Goal: Task Accomplishment & Management: Use online tool/utility

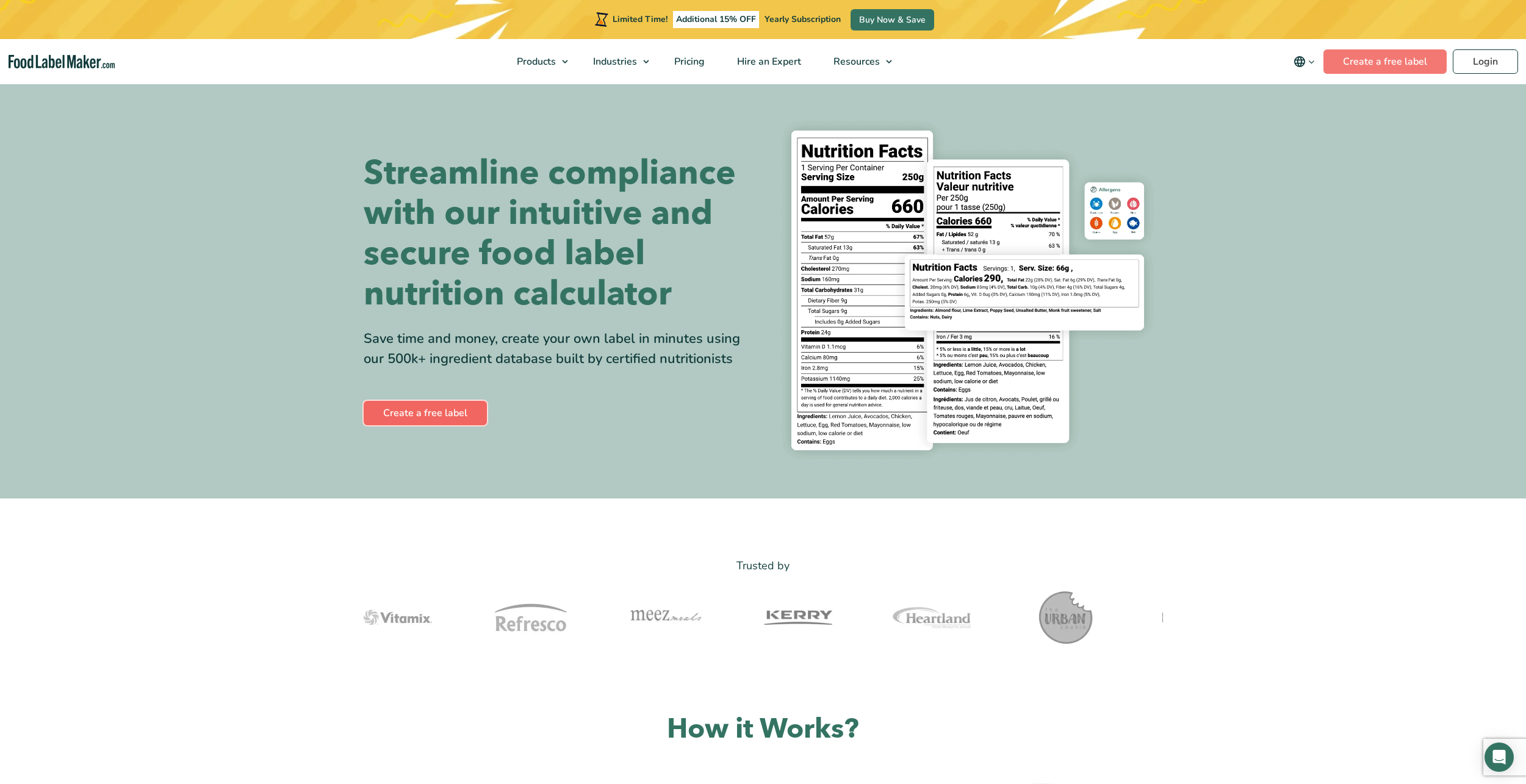
drag, startPoint x: 0, startPoint y: 0, endPoint x: 427, endPoint y: 420, distance: 598.9
click at [427, 420] on link "Create a free label" at bounding box center [425, 413] width 124 height 25
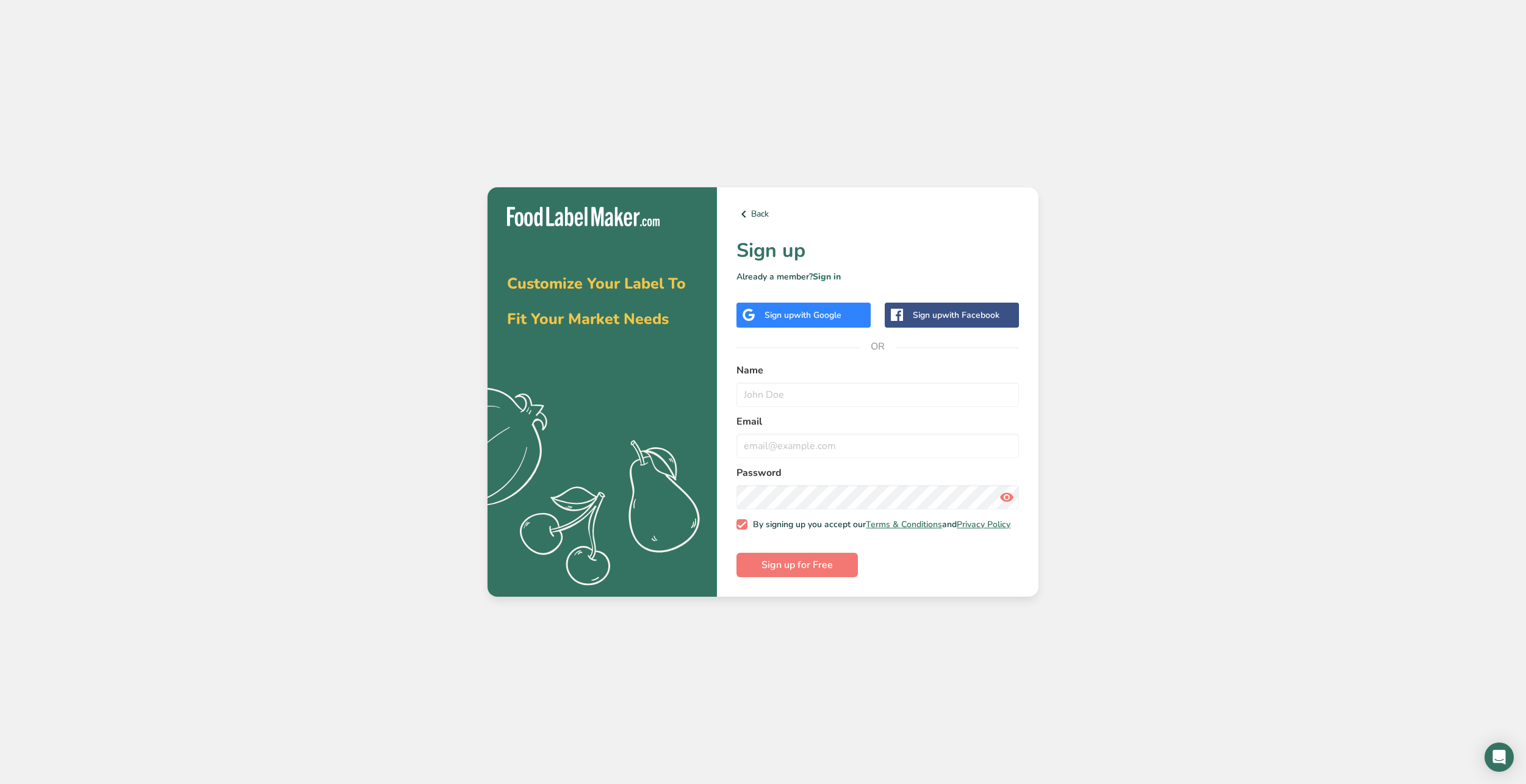
click at [841, 318] on div "Sign up with Google" at bounding box center [803, 315] width 77 height 13
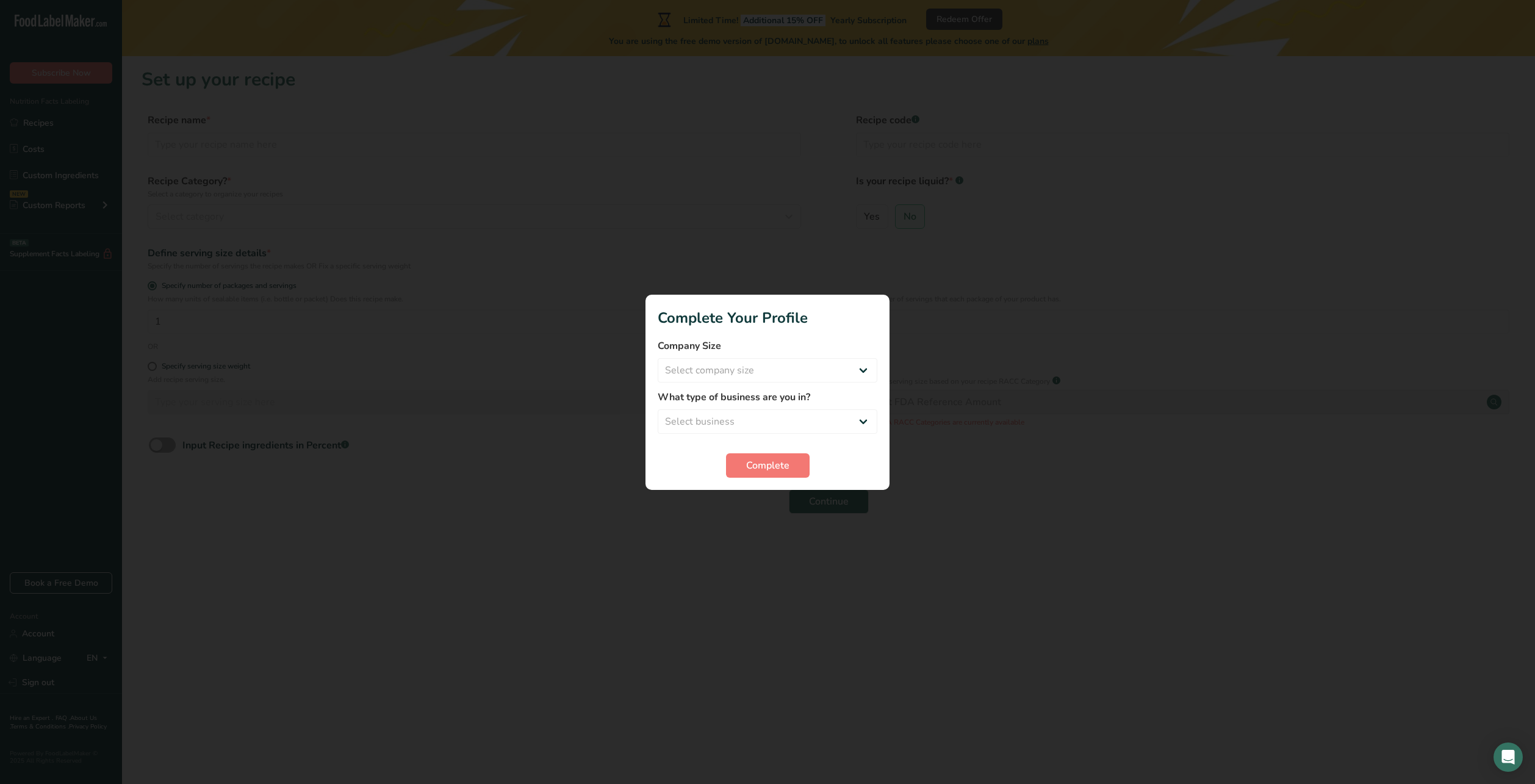
click at [762, 354] on div "Company Size Select company size Fewer than 10 Employees 10 to 50 Employees 51 …" at bounding box center [767, 361] width 219 height 44
click at [759, 380] on select "Select company size Fewer than 10 Employees 10 to 50 Employees 51 to 500 Employ…" at bounding box center [767, 370] width 219 height 25
select select "1"
click at [658, 358] on select "Select company size Fewer than 10 Employees 10 to 50 Employees 51 to 500 Employ…" at bounding box center [767, 370] width 219 height 25
click at [754, 414] on select "Select business Packaged Food Manufacturer Restaurant & Cafe Bakery Meal Plans …" at bounding box center [767, 421] width 219 height 25
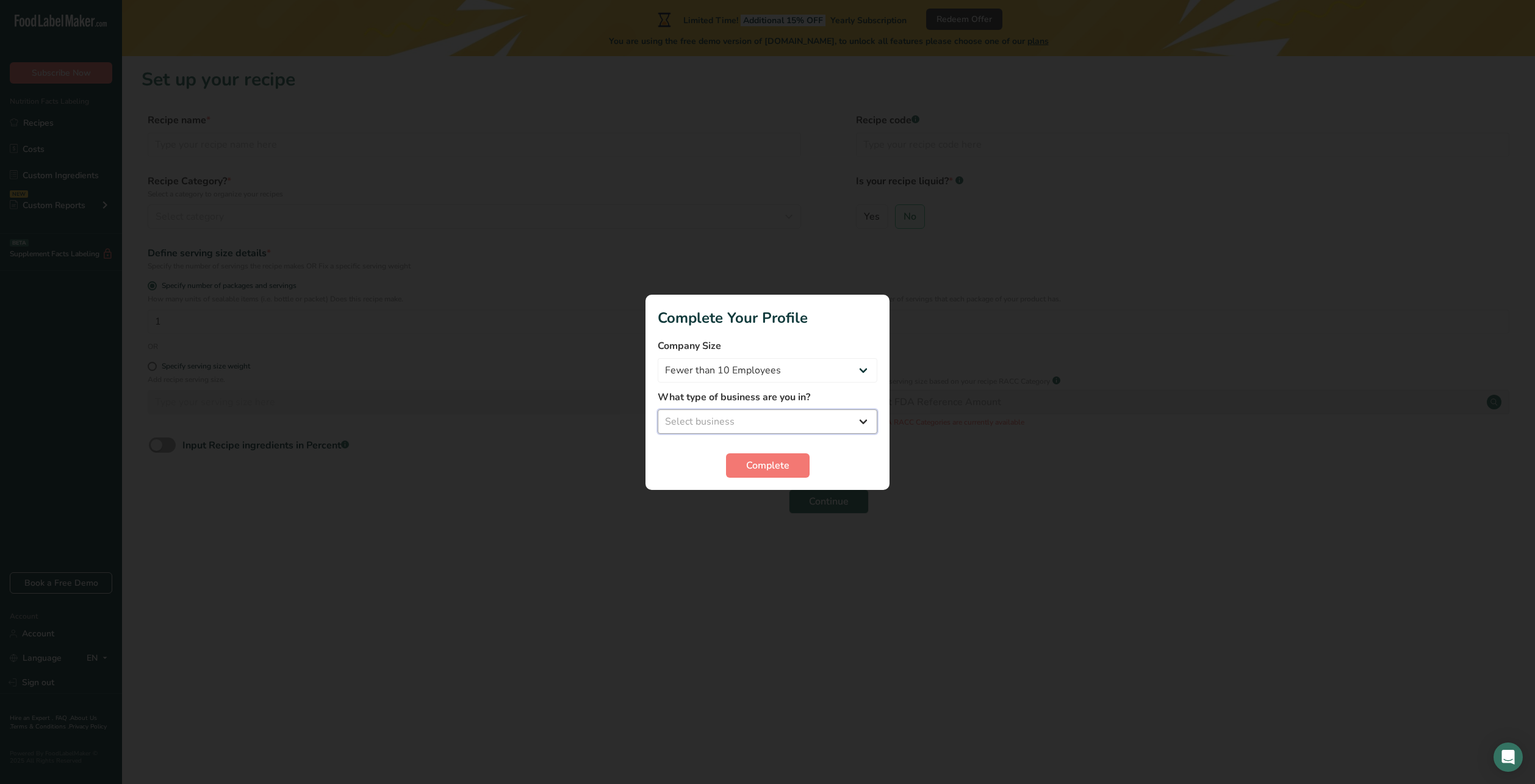
select select "8"
click at [658, 409] on select "Select business Packaged Food Manufacturer Restaurant & Cafe Bakery Meal Plans …" at bounding box center [767, 421] width 219 height 25
click at [754, 464] on span "Complete" at bounding box center [767, 465] width 43 height 15
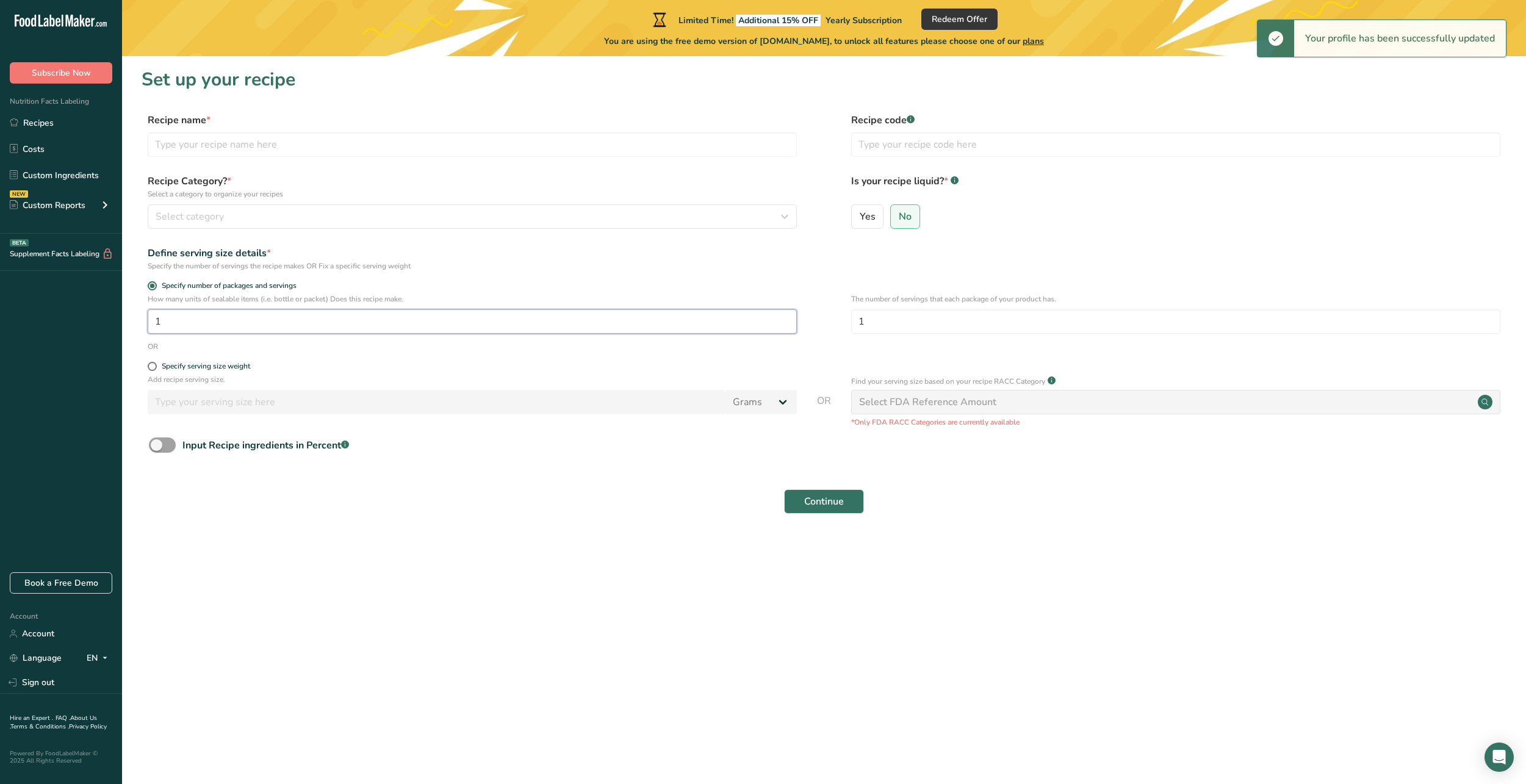
click at [226, 320] on input "1" at bounding box center [472, 321] width 649 height 25
click at [239, 327] on input "number" at bounding box center [472, 321] width 649 height 25
type input "1"
click at [270, 271] on div "Specify the number of servings the recipe makes OR Fix a specific serving weight" at bounding box center [472, 266] width 649 height 11
click at [899, 147] on input "text" at bounding box center [1176, 145] width 649 height 25
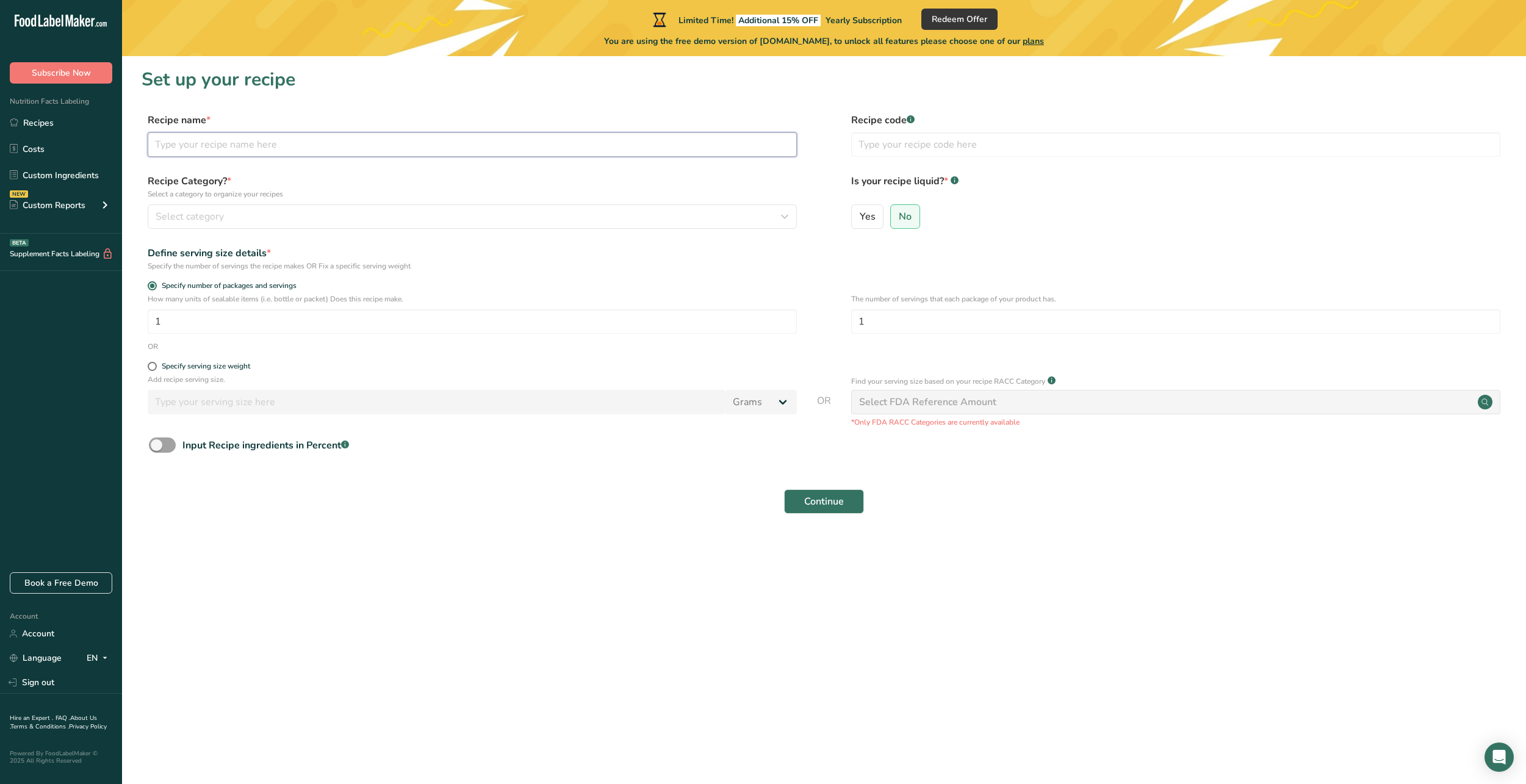
click at [687, 151] on input "text" at bounding box center [472, 145] width 649 height 25
type input "Oatmeal Cookie Chia Seed Oatmeal"
click at [453, 210] on div "Select category" at bounding box center [468, 217] width 626 height 15
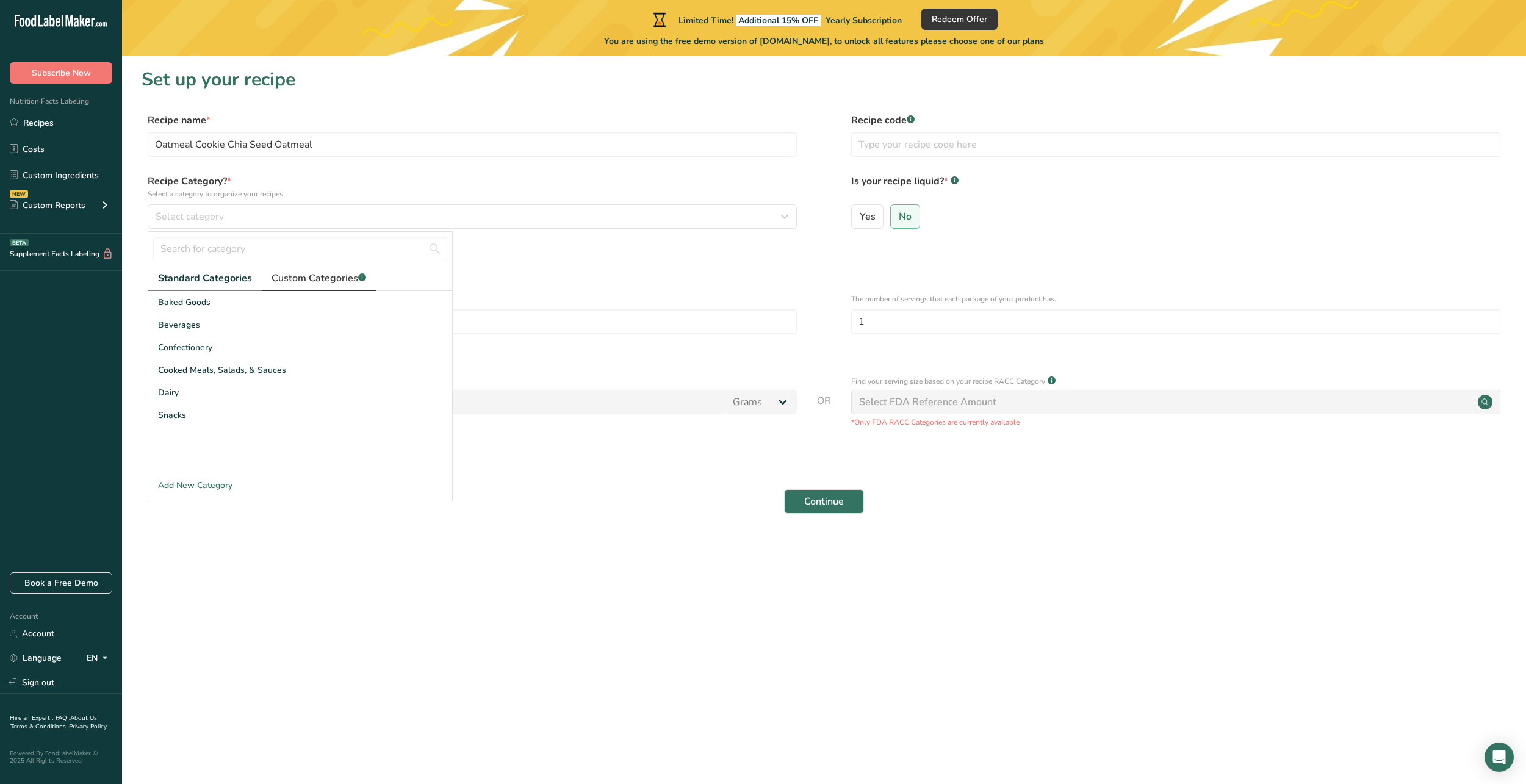
click at [342, 279] on span "Custom Categories .a-a{fill:#347362;}.b-a{fill:#fff;}" at bounding box center [319, 278] width 95 height 15
click at [302, 219] on div "Select category" at bounding box center [468, 217] width 626 height 15
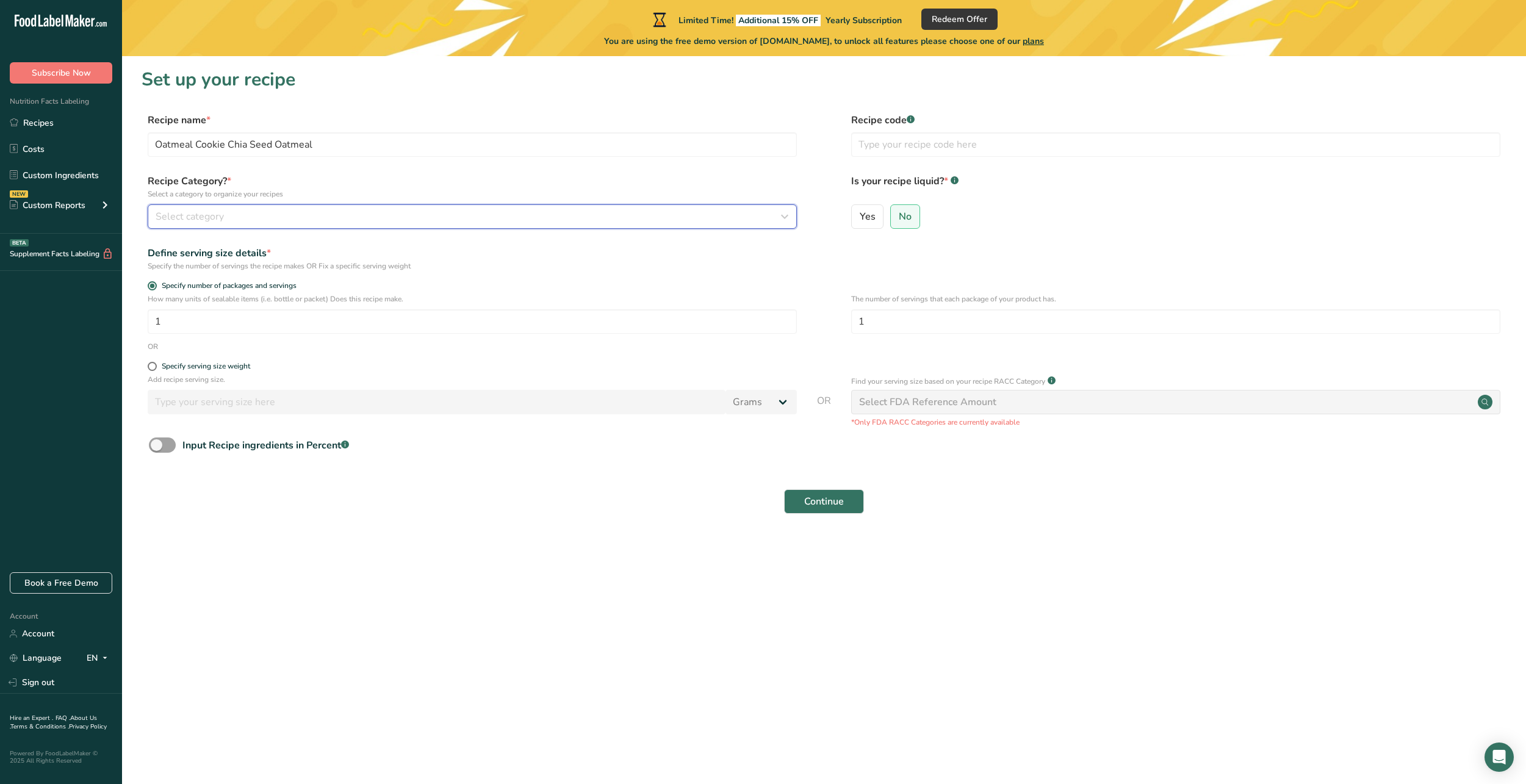
click at [304, 215] on div "Select category" at bounding box center [468, 217] width 626 height 15
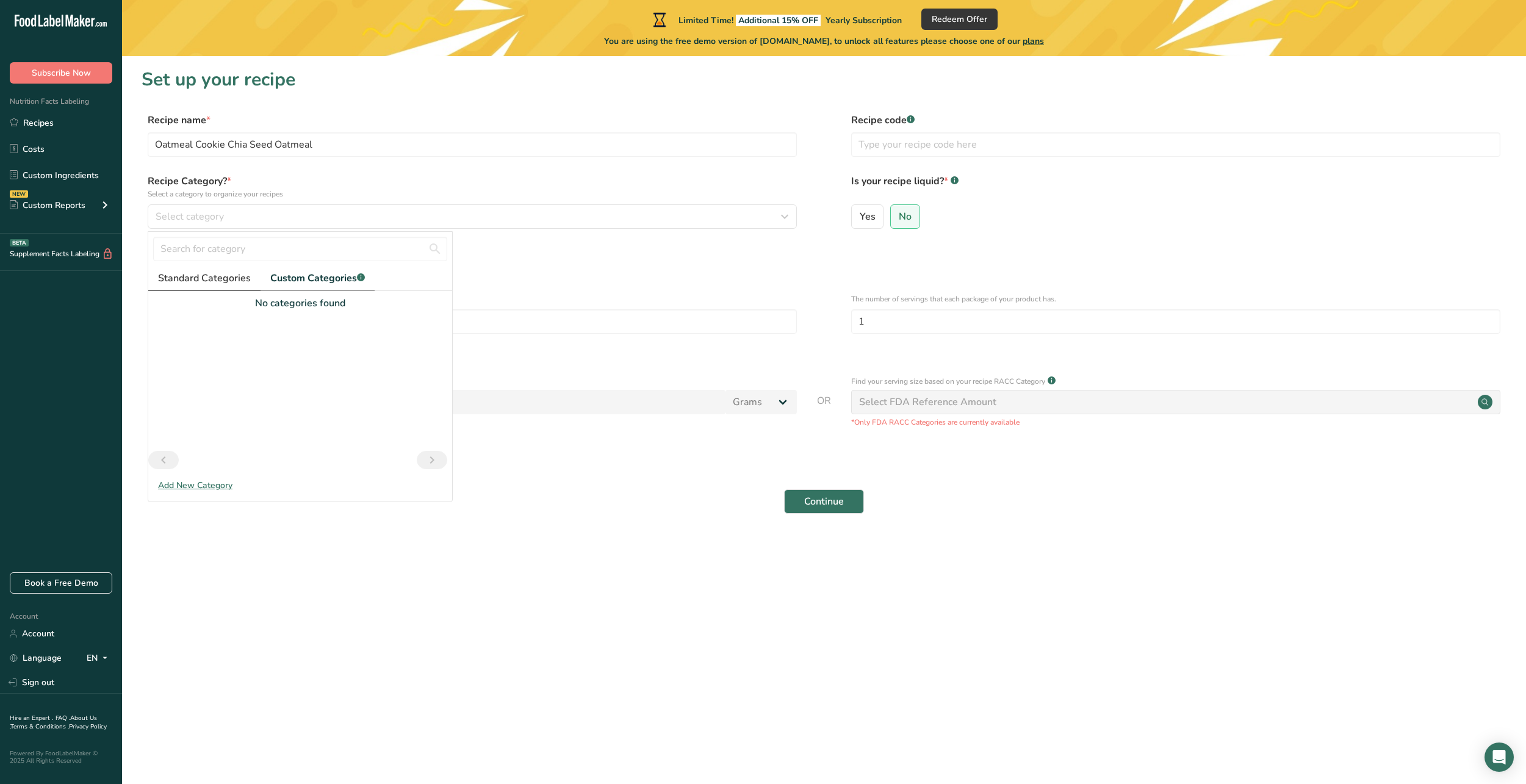
click at [236, 282] on span "Standard Categories" at bounding box center [204, 278] width 92 height 15
click at [247, 370] on span "Cooked Meals, Salads, & Sauces" at bounding box center [222, 370] width 128 height 13
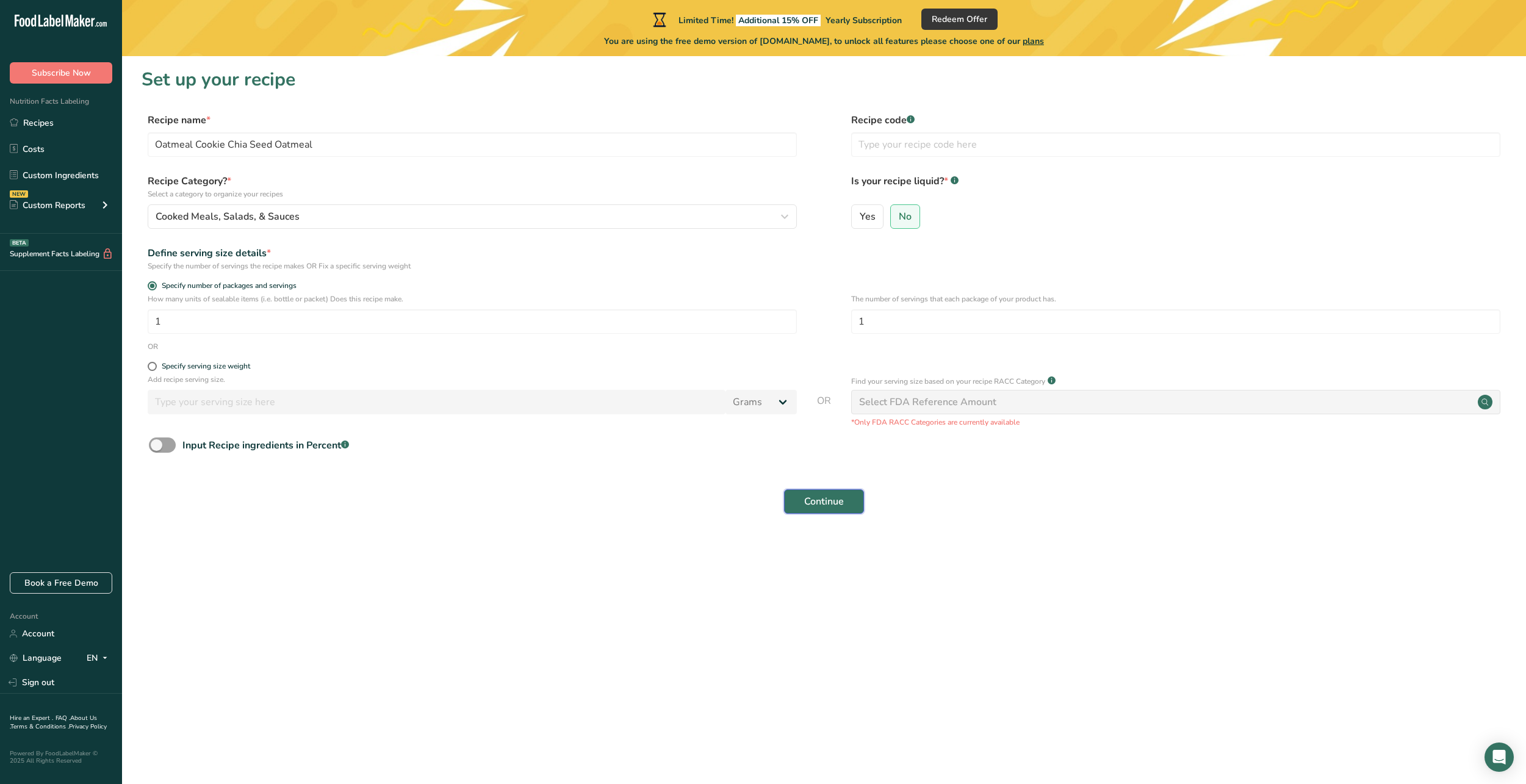
click at [824, 511] on button "Continue" at bounding box center [824, 501] width 80 height 25
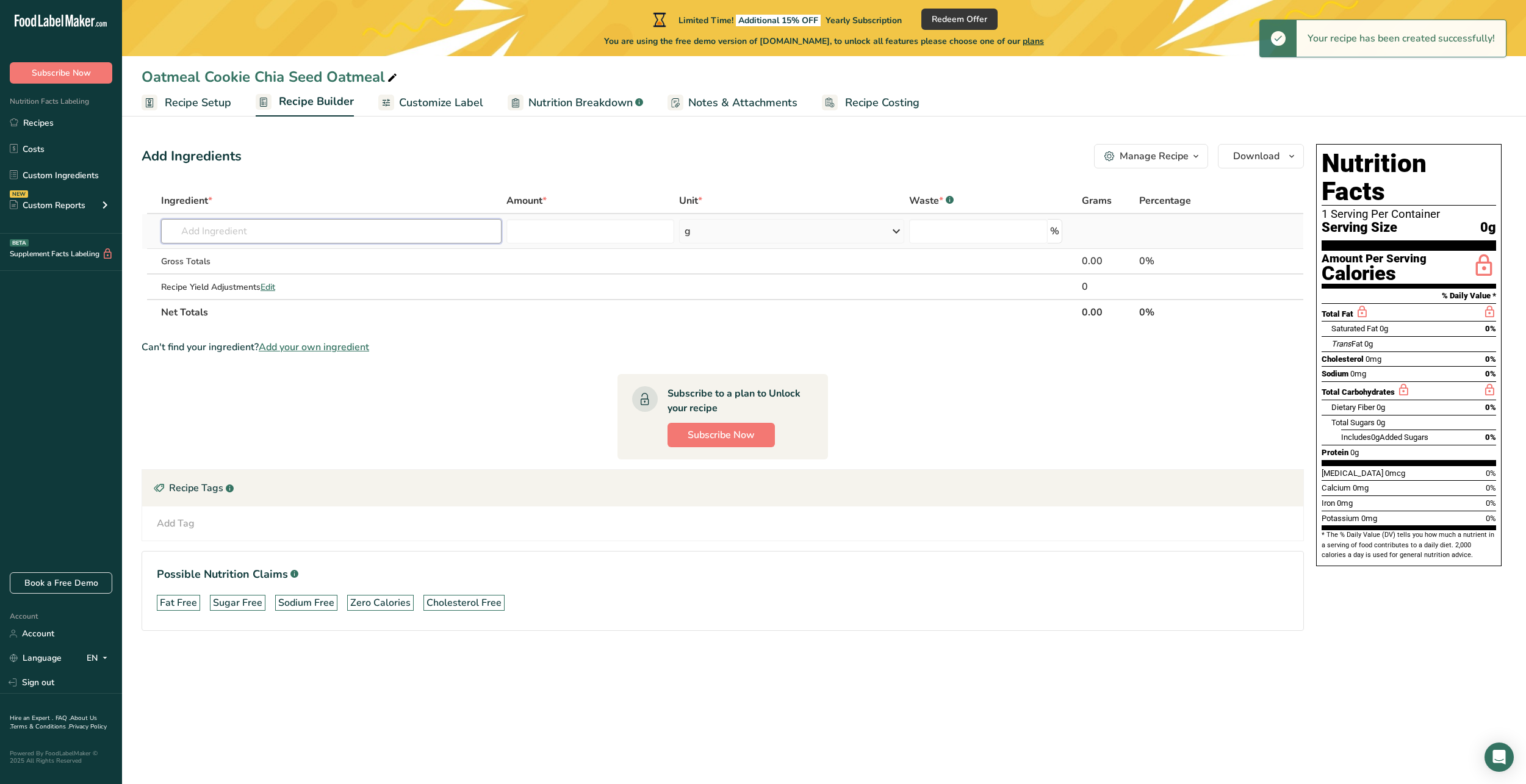
click at [224, 243] on input "text" at bounding box center [331, 231] width 340 height 25
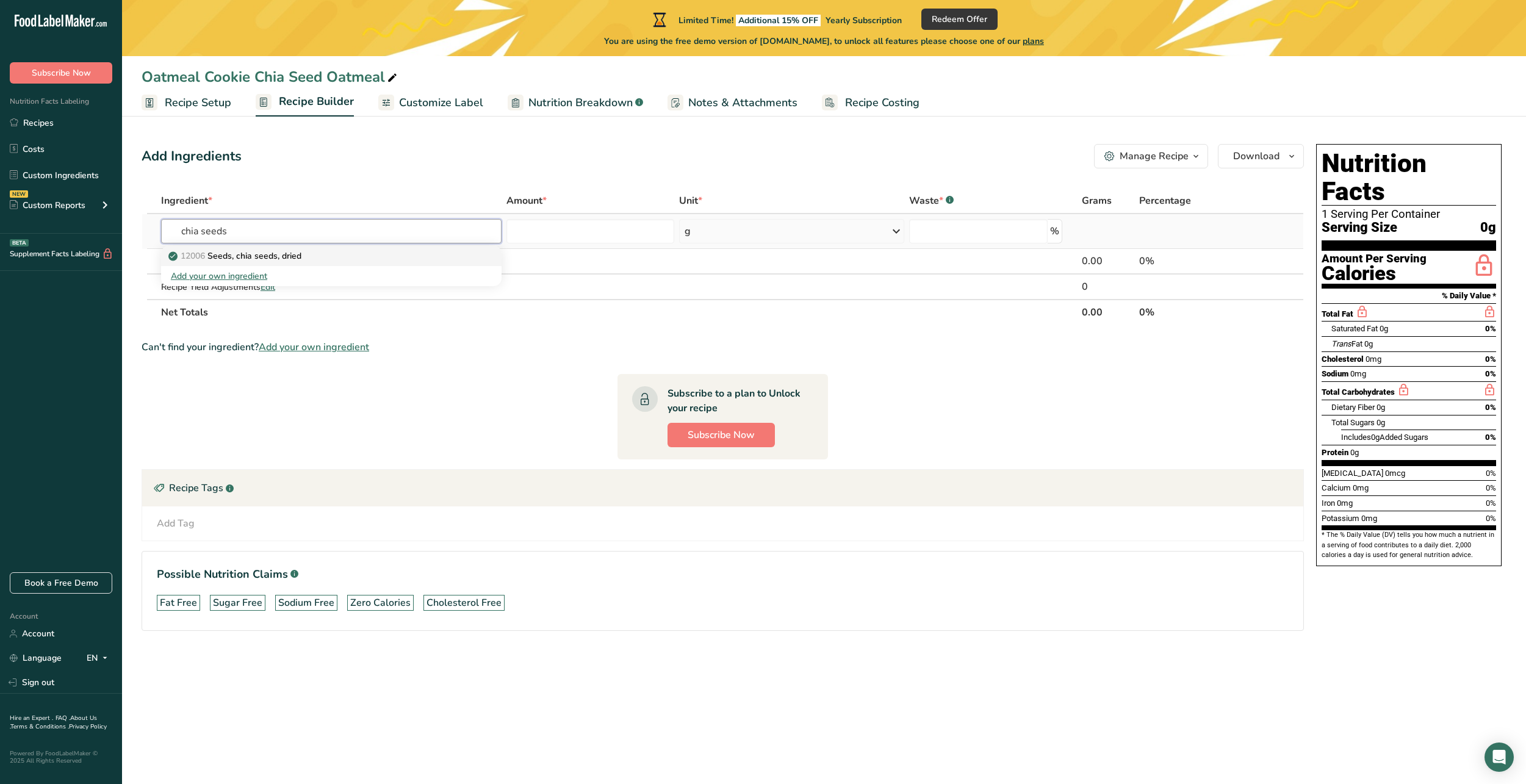
type input "chia seeds"
click at [250, 249] on link "12006 Seeds, chia seeds, dried" at bounding box center [331, 255] width 340 height 20
type input "Seeds, chia seeds, dried"
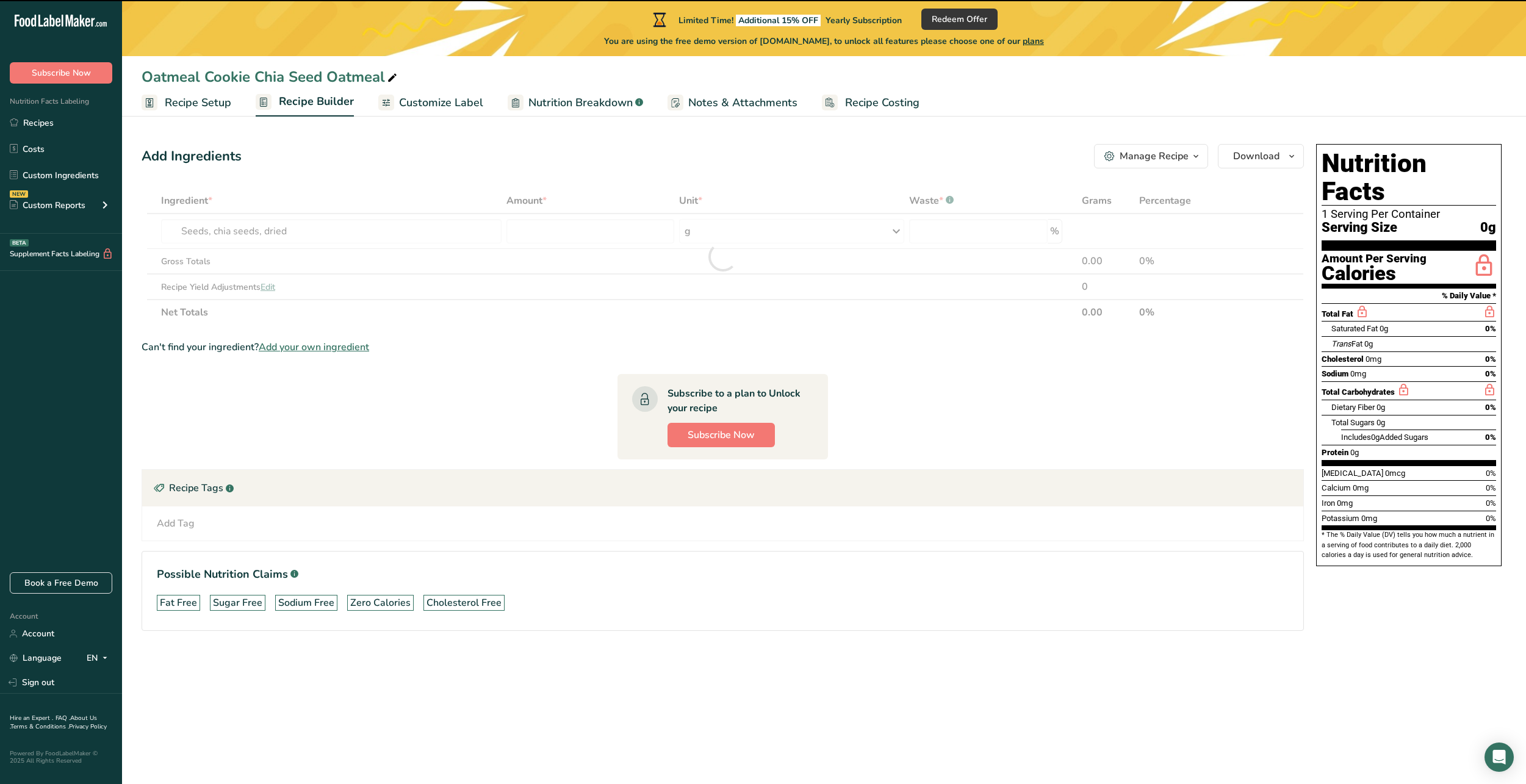
type input "0"
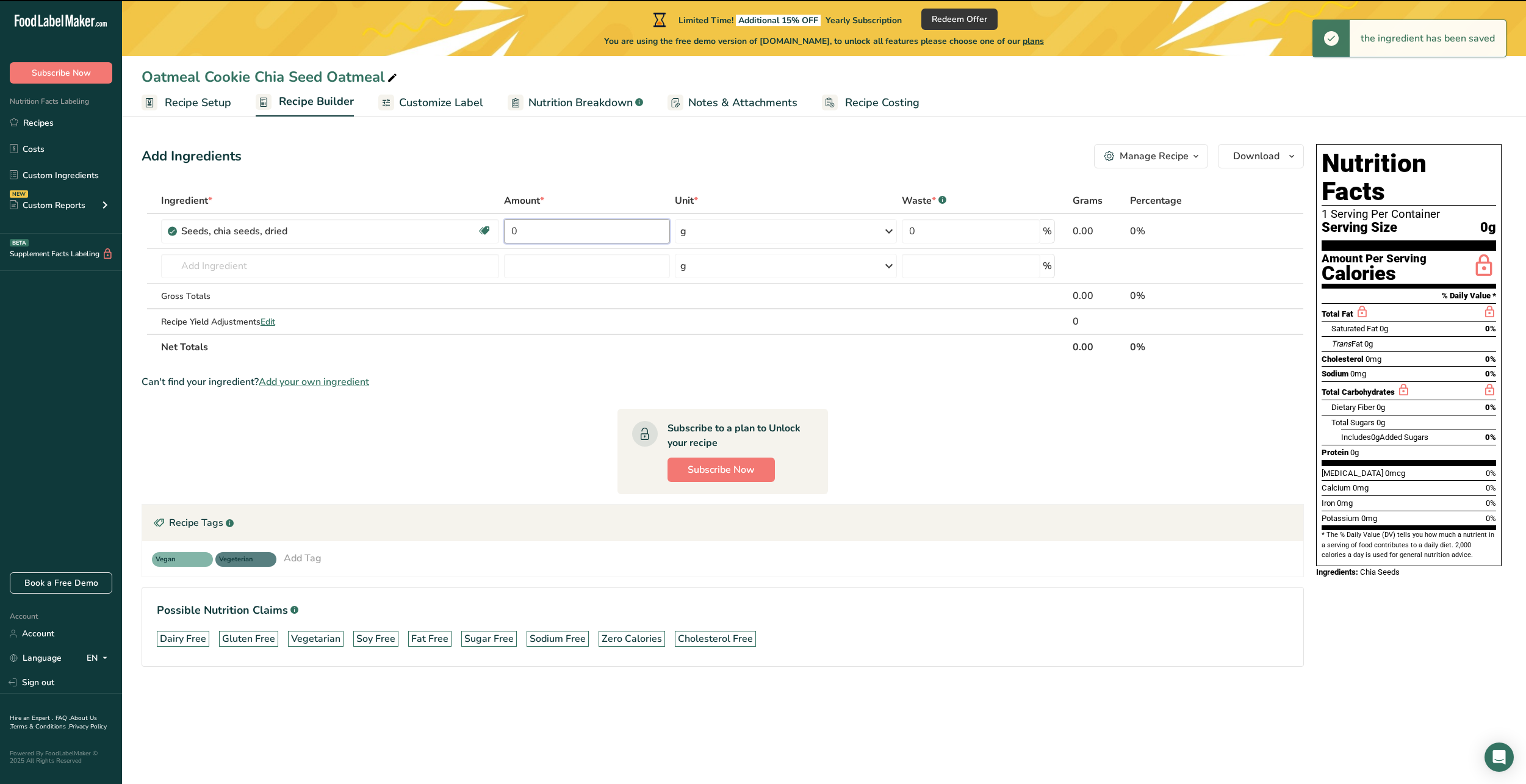
click at [608, 230] on input "0" at bounding box center [587, 231] width 166 height 25
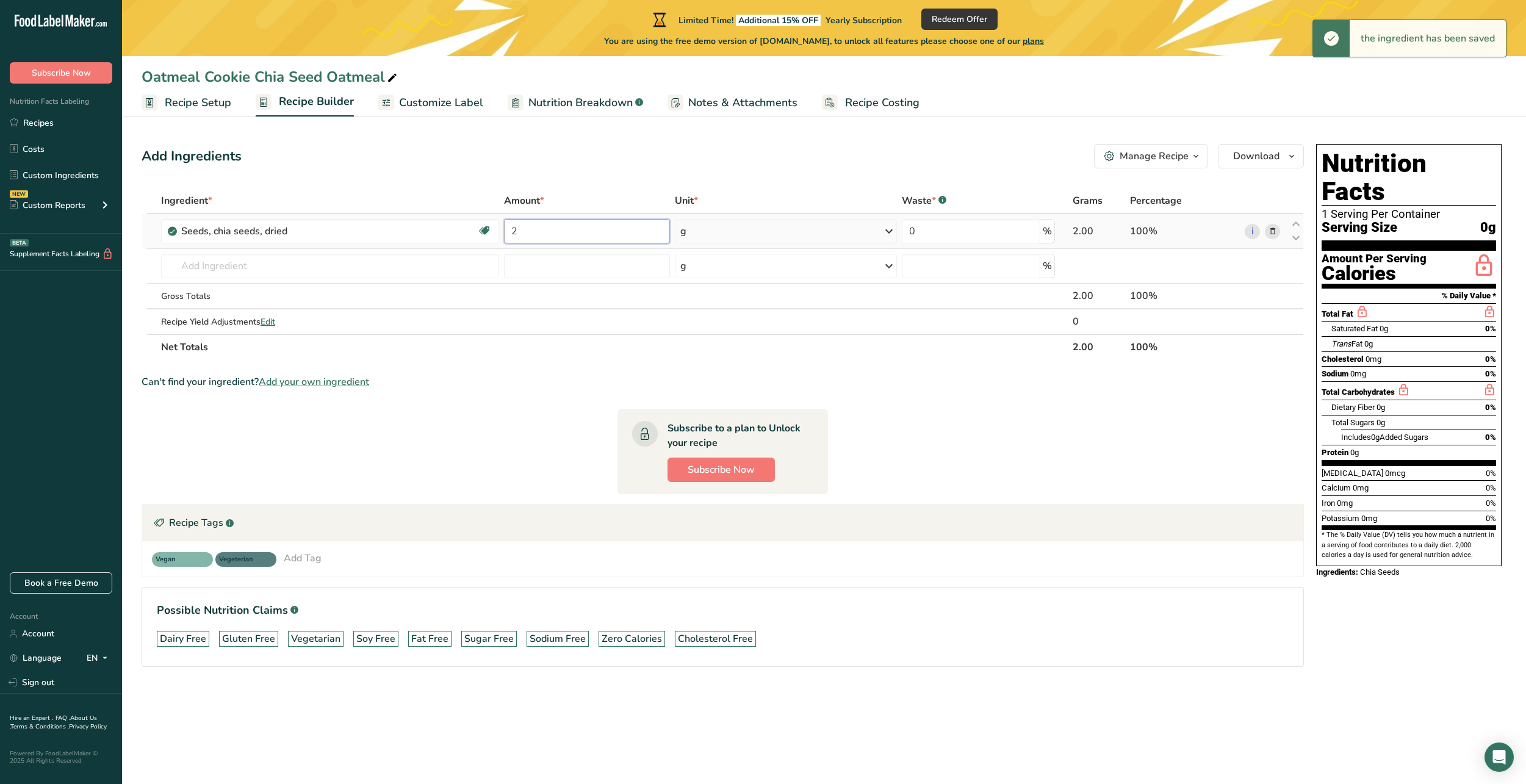
type input "2"
click at [713, 231] on div "Ingredient * Amount * Unit * Waste * .a-a{fill:#347362;}.b-a{fill:#fff;} Grams …" at bounding box center [723, 274] width 1162 height 172
click at [732, 232] on div "g" at bounding box center [786, 231] width 222 height 25
click at [720, 449] on div "See more" at bounding box center [733, 454] width 102 height 13
select select "22"
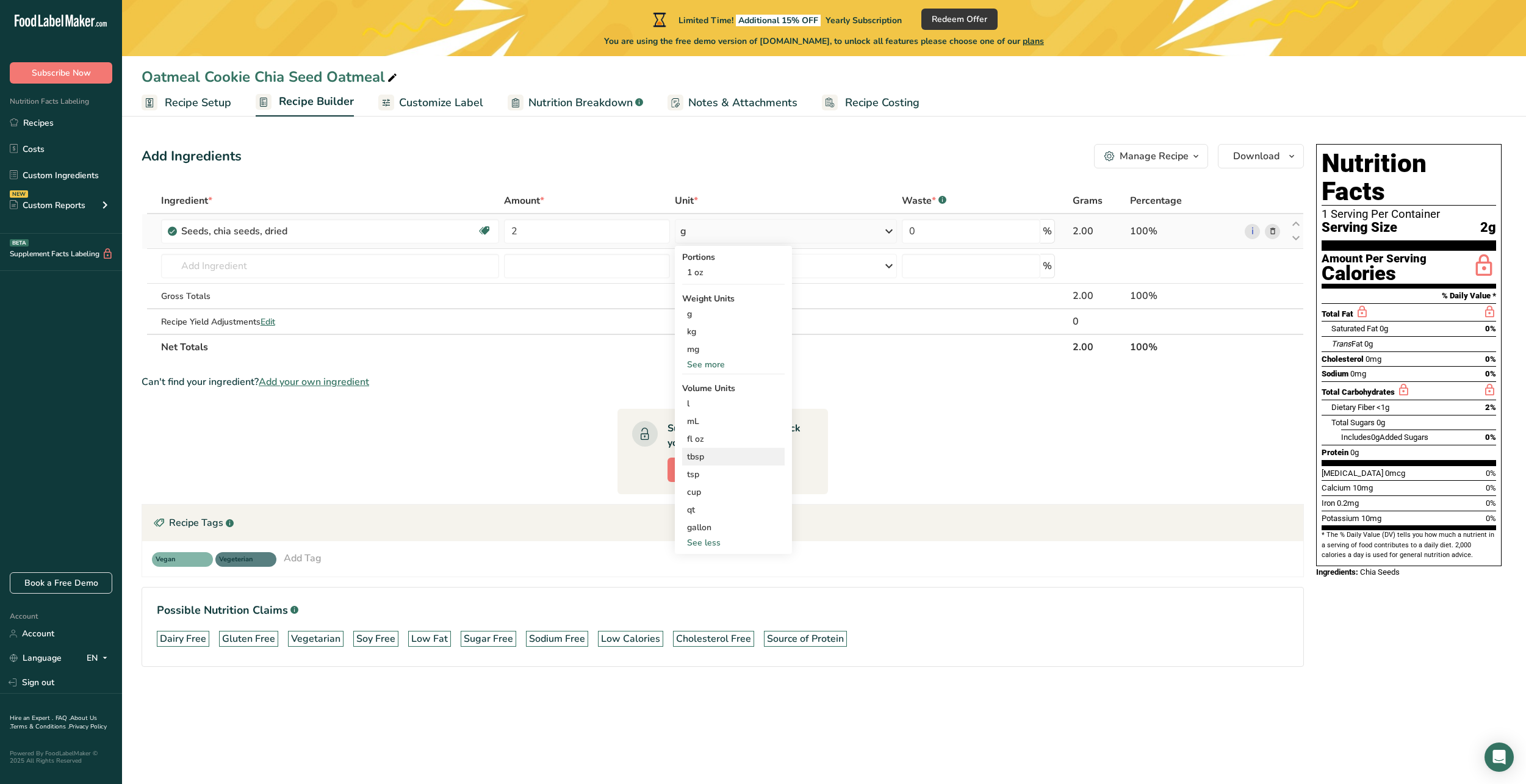
drag, startPoint x: 728, startPoint y: 469, endPoint x: 728, endPoint y: 452, distance: 17.0
click at [728, 452] on div "Portions 1 oz Weight Units g kg mg See more Volume Units l Volume units require…" at bounding box center [733, 399] width 117 height 308
click at [728, 452] on div "tbsp" at bounding box center [733, 457] width 92 height 13
click at [716, 461] on div "tbsp" at bounding box center [733, 457] width 92 height 13
click at [721, 457] on div "tbsp" at bounding box center [733, 457] width 92 height 13
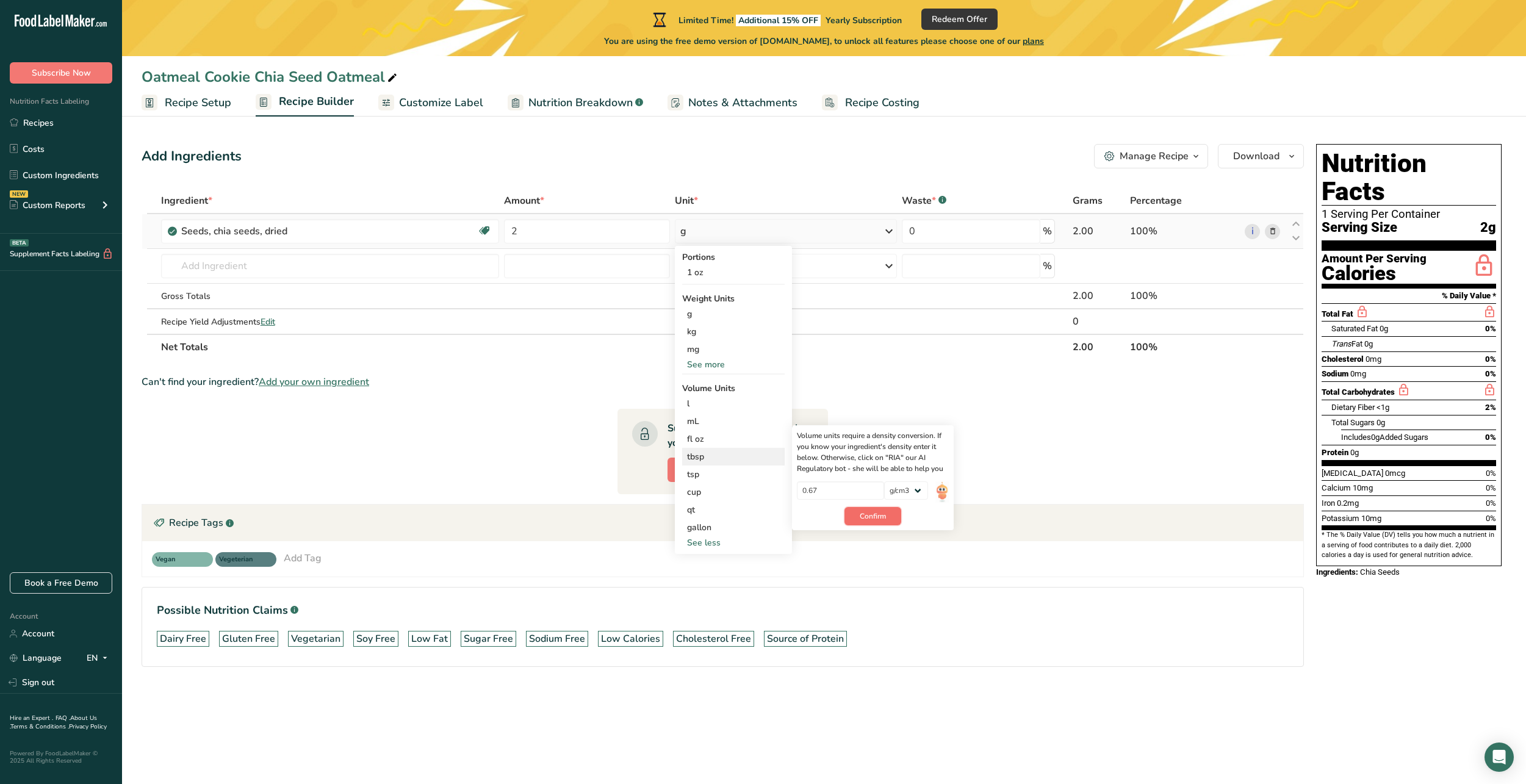
click at [876, 517] on span "Confirm" at bounding box center [872, 517] width 26 height 11
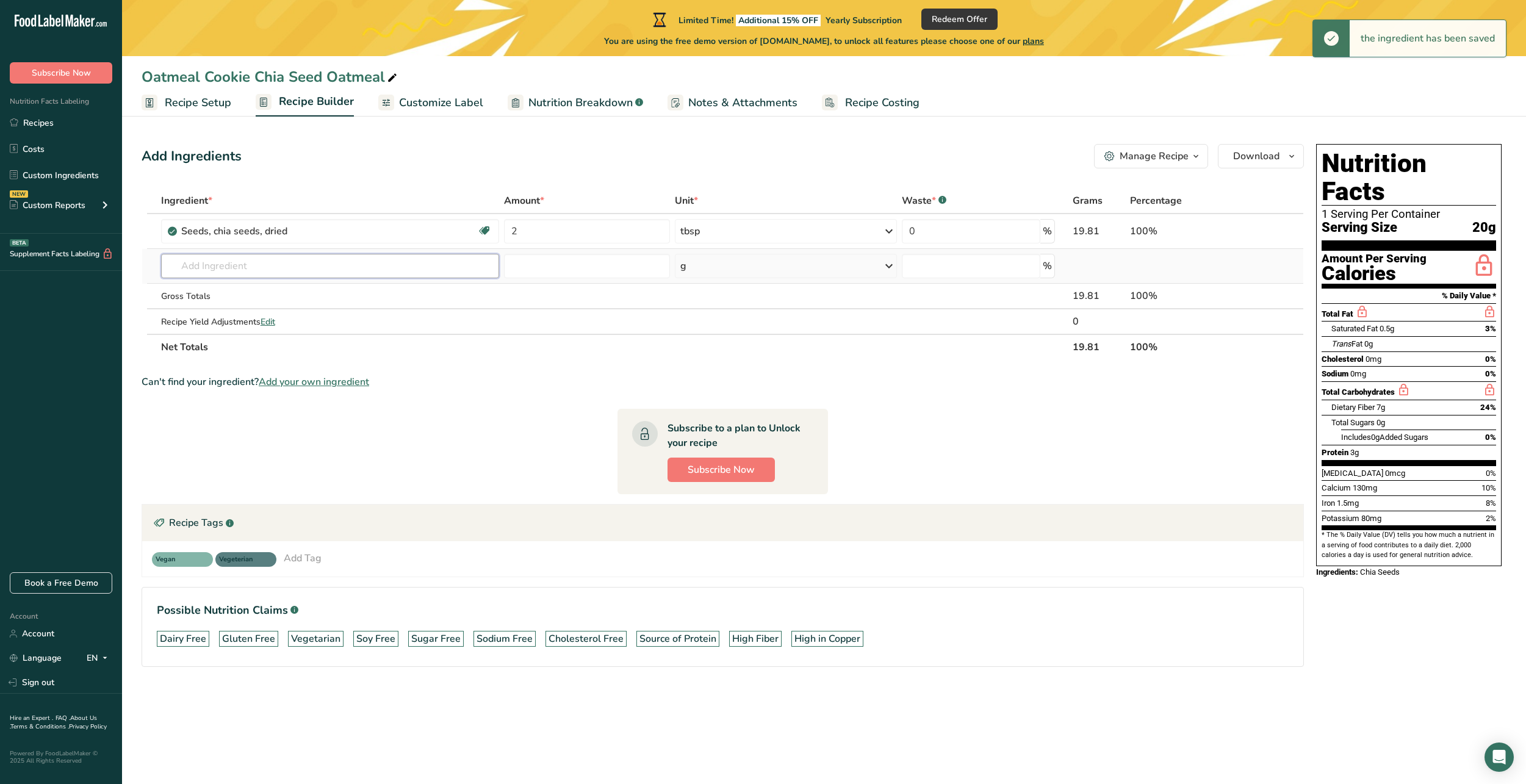
click at [288, 273] on input "text" at bounding box center [330, 266] width 338 height 25
type input "f"
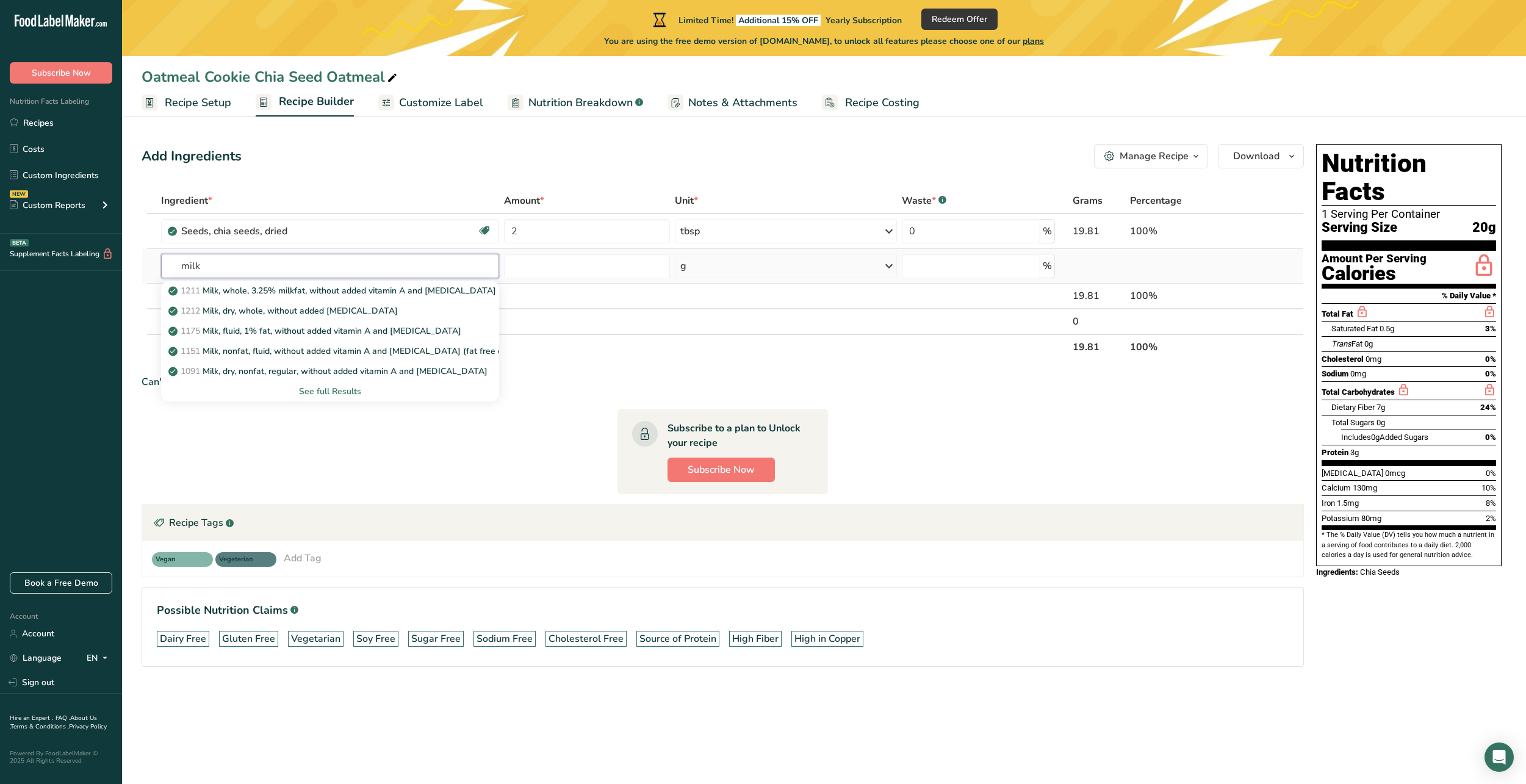
type input "milk"
click at [325, 390] on div "See full Results" at bounding box center [330, 392] width 318 height 13
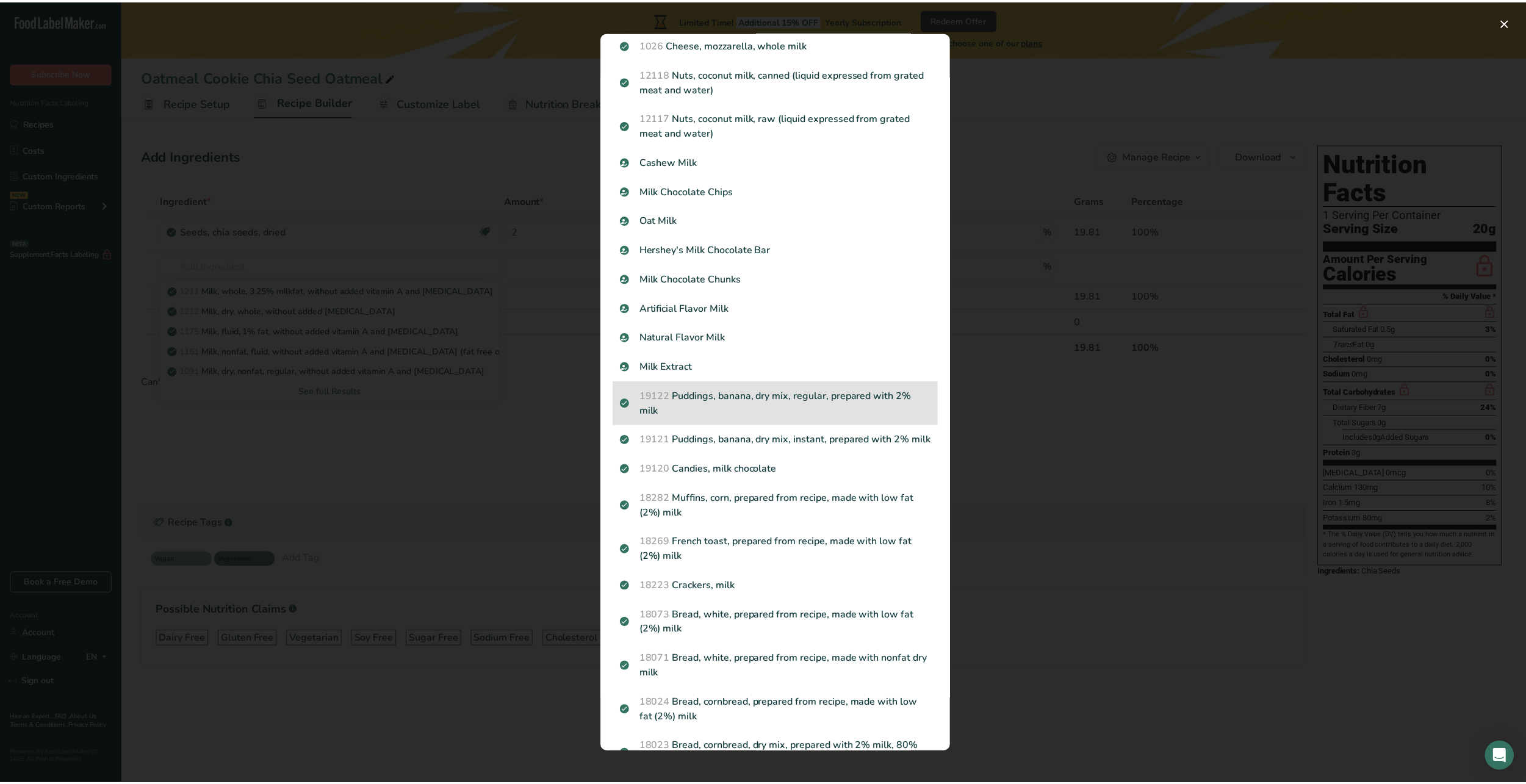
scroll to position [610, 0]
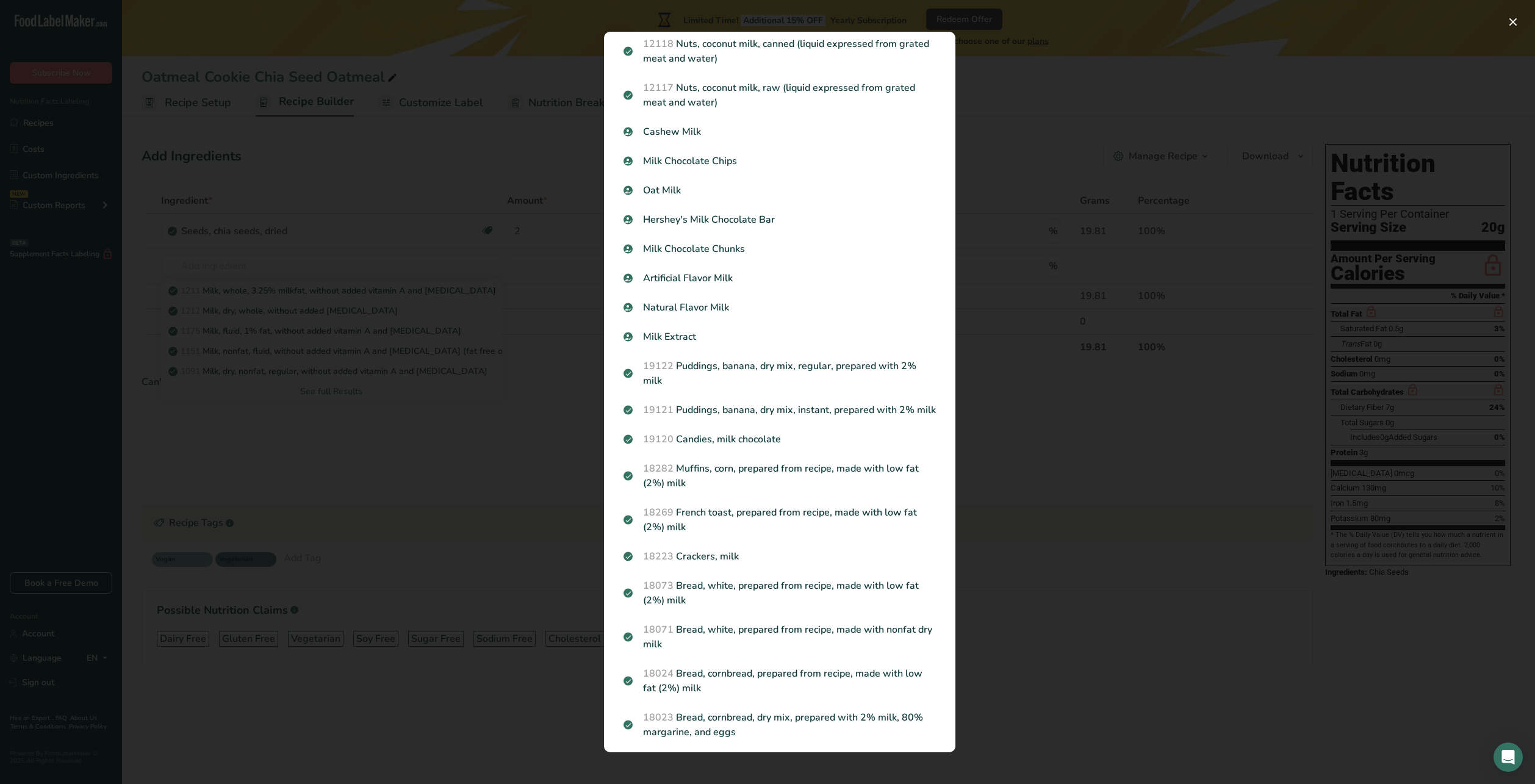
click at [495, 397] on div "Search results modal" at bounding box center [767, 392] width 1535 height 784
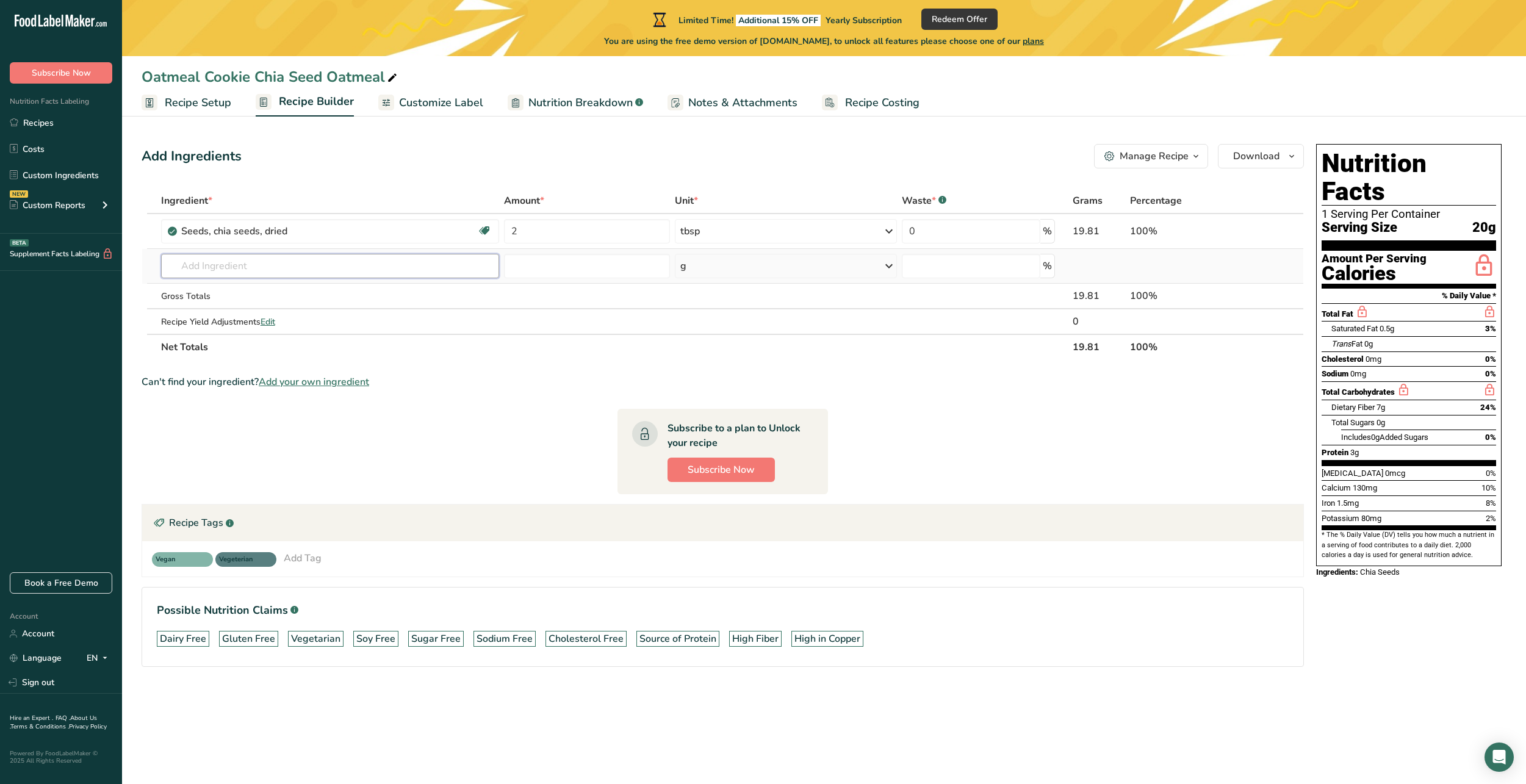
click at [432, 255] on input "text" at bounding box center [330, 266] width 338 height 25
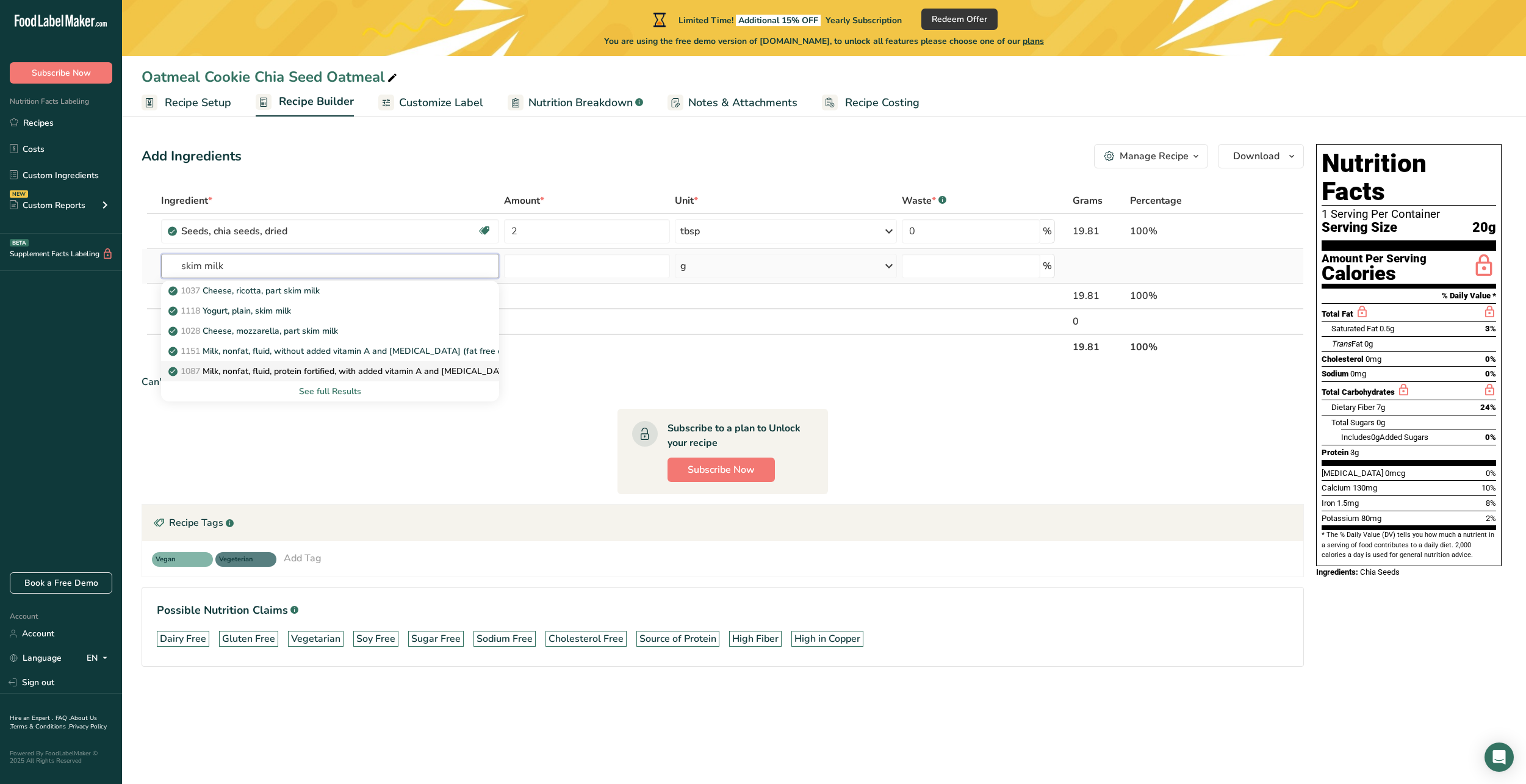
type input "skim milk"
click at [457, 372] on p "1087 Milk, nonfat, fluid, protein fortified, with added vitamin A and [MEDICAL_…" at bounding box center [379, 371] width 416 height 13
type input "Milk, nonfat, fluid, protein fortified, with added vitamin A and [MEDICAL_DATA]…"
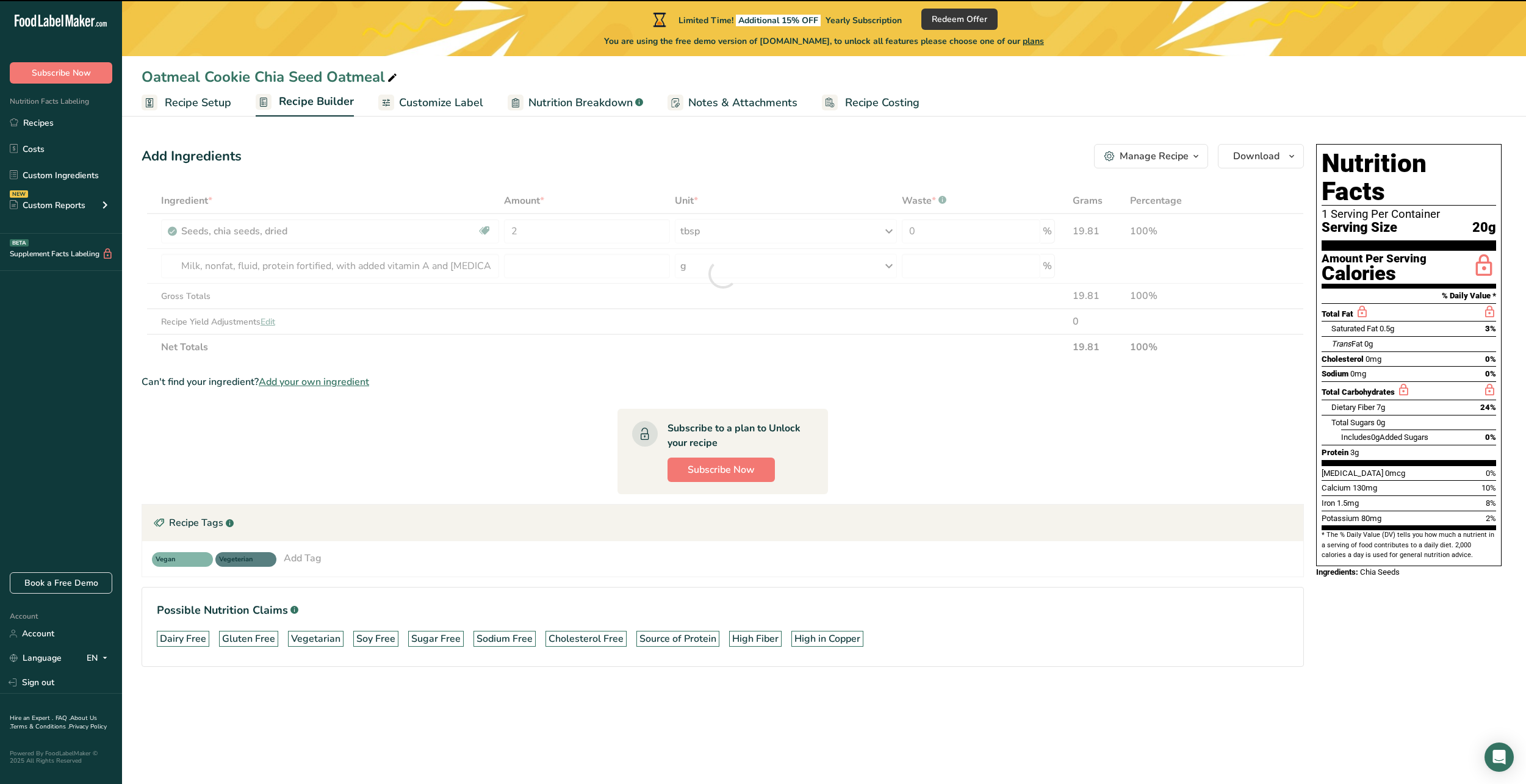
type input "0"
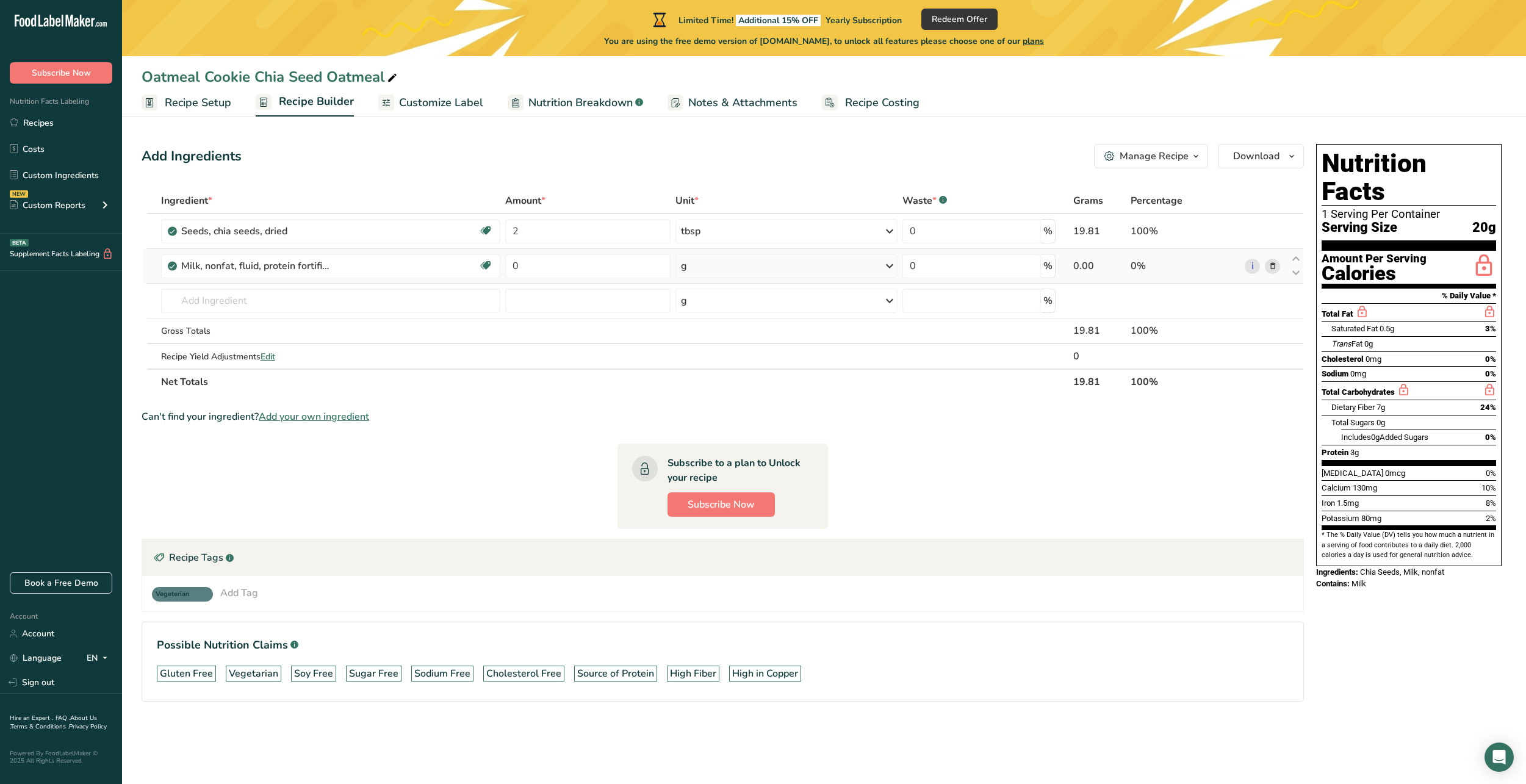
click at [606, 279] on td "0" at bounding box center [587, 266] width 170 height 35
click at [605, 267] on input "0" at bounding box center [588, 266] width 165 height 25
type input "8"
click at [780, 268] on div "Ingredient * Amount * Unit * Waste * .a-a{fill:#347362;}.b-a{fill:#fff;} Grams …" at bounding box center [723, 291] width 1162 height 207
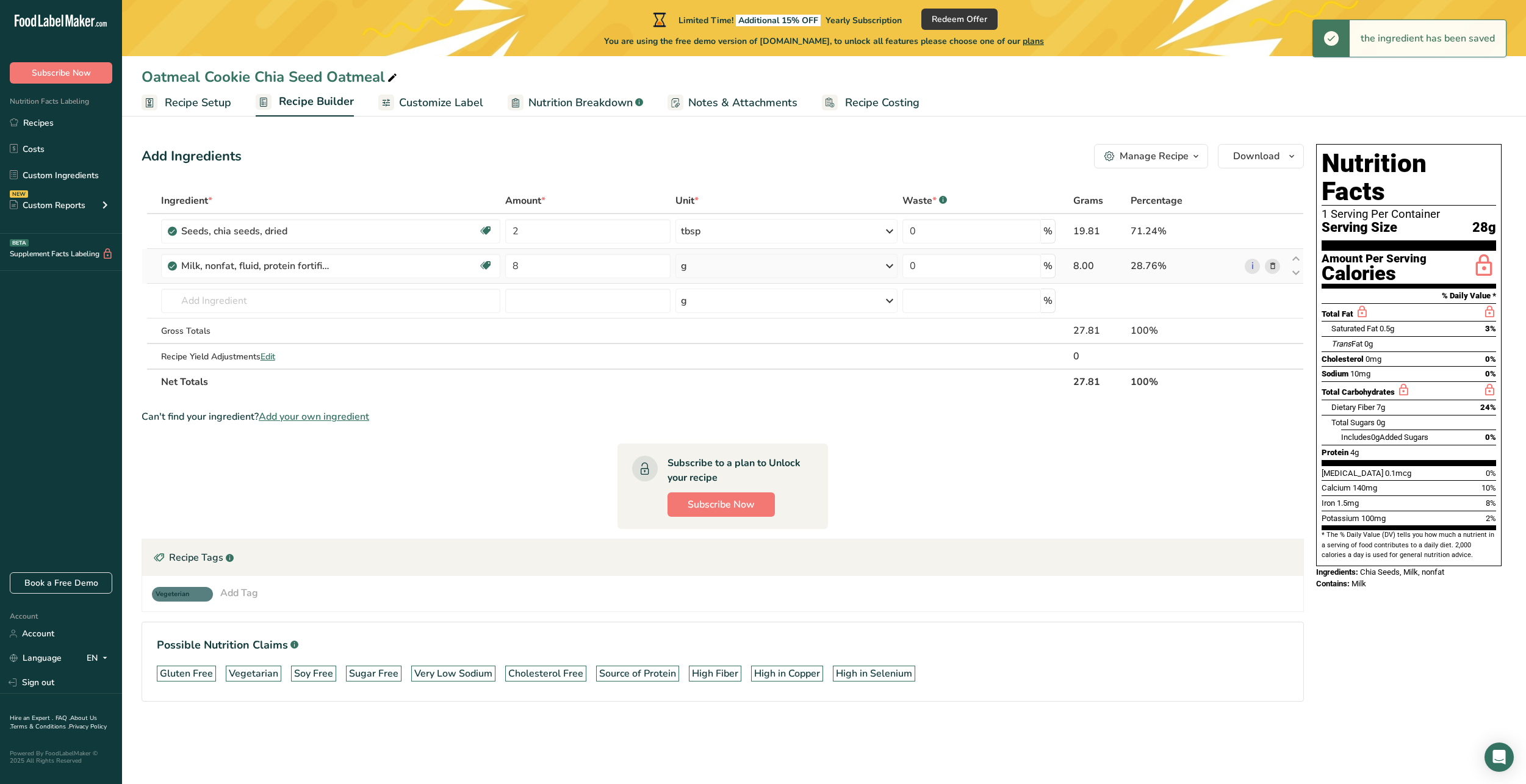
click at [784, 267] on div "g" at bounding box center [786, 266] width 222 height 25
click at [729, 505] on div "See more" at bounding box center [733, 507] width 102 height 13
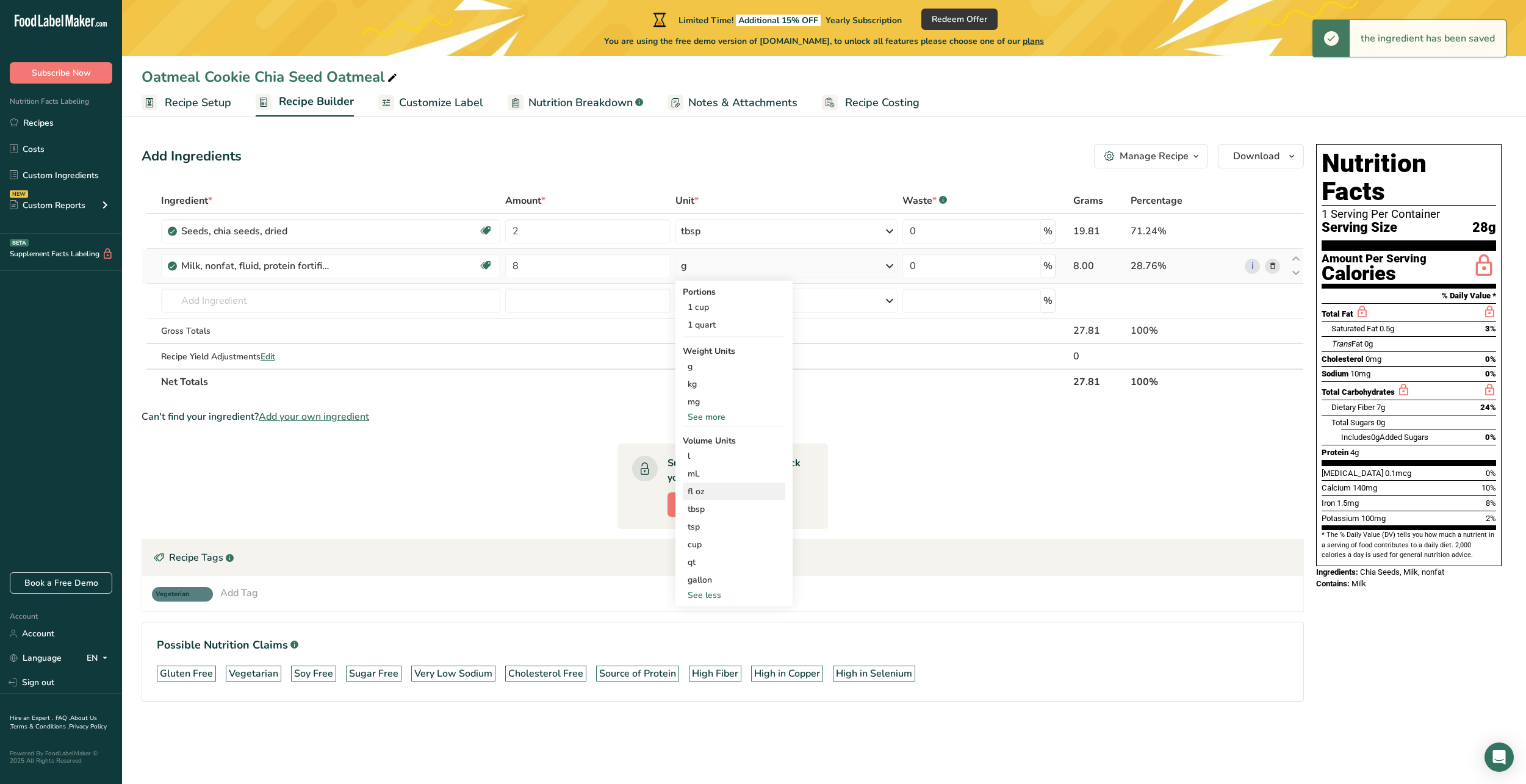
click at [732, 490] on div "fl oz" at bounding box center [733, 491] width 92 height 13
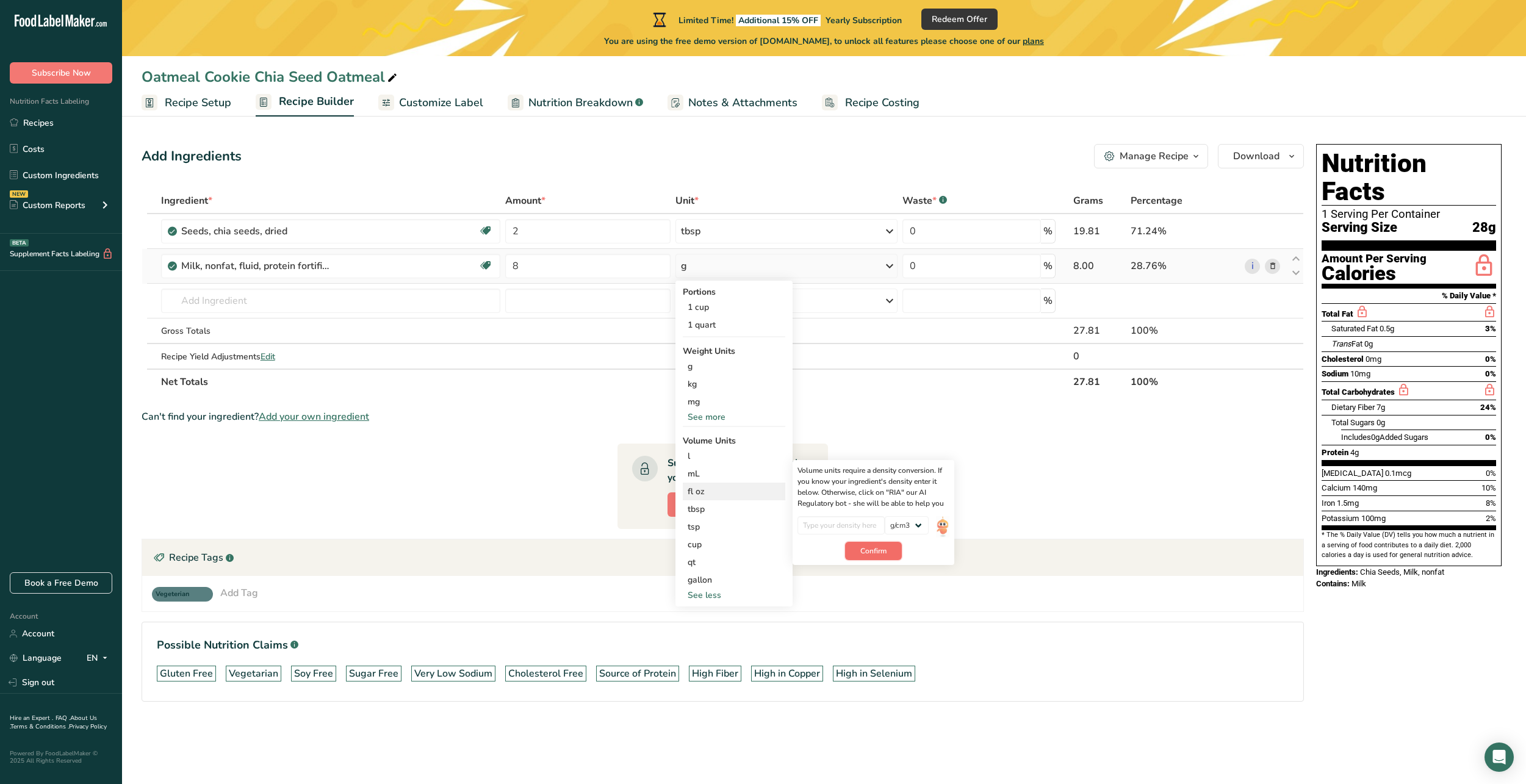
click at [883, 549] on span "Confirm" at bounding box center [873, 551] width 26 height 11
click at [862, 527] on input "number" at bounding box center [841, 525] width 88 height 18
click at [942, 524] on img at bounding box center [942, 526] width 13 height 21
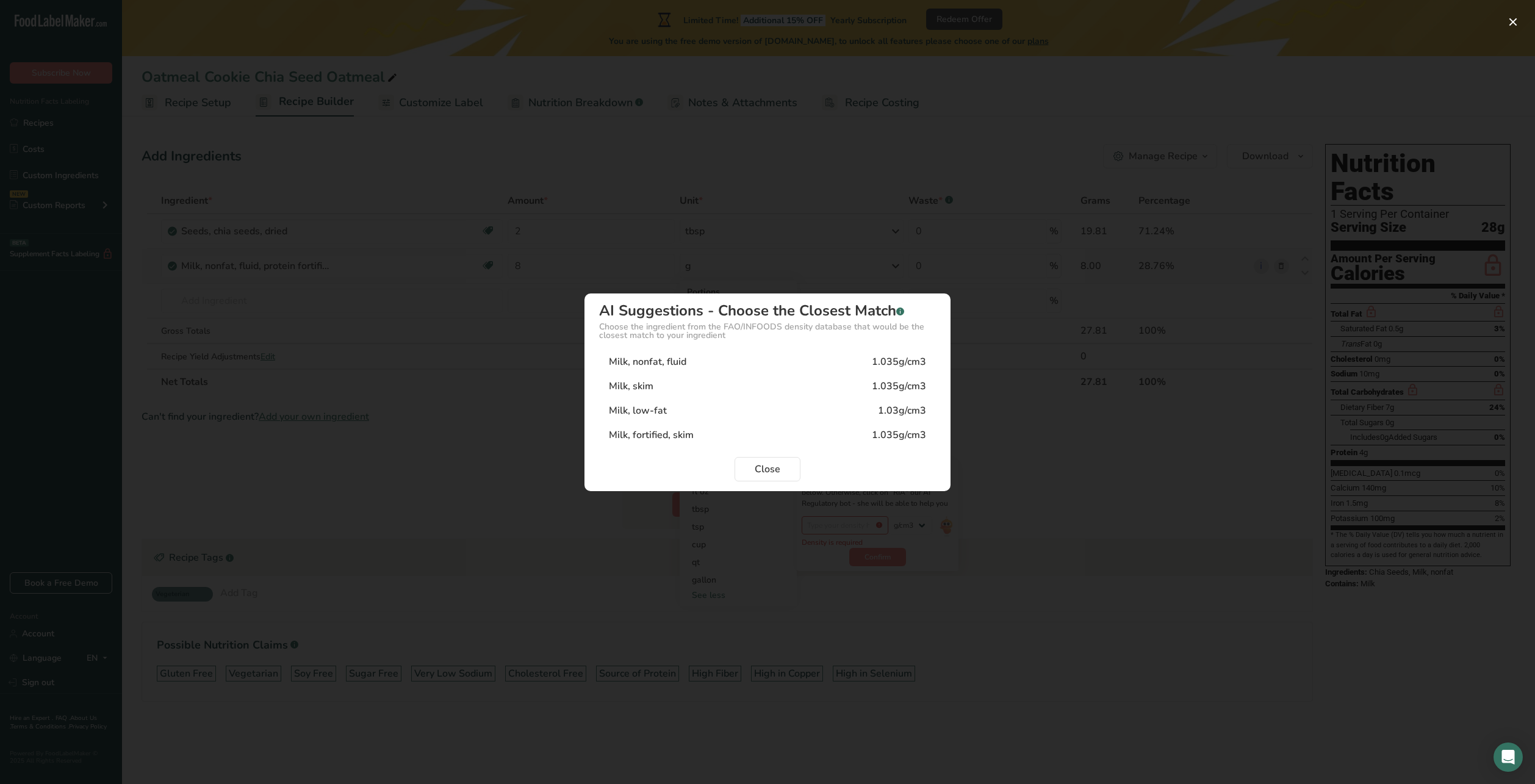
click at [783, 363] on div "Milk, nonfat, fluid 1.035g/cm3" at bounding box center [767, 361] width 337 height 25
type input "1.035"
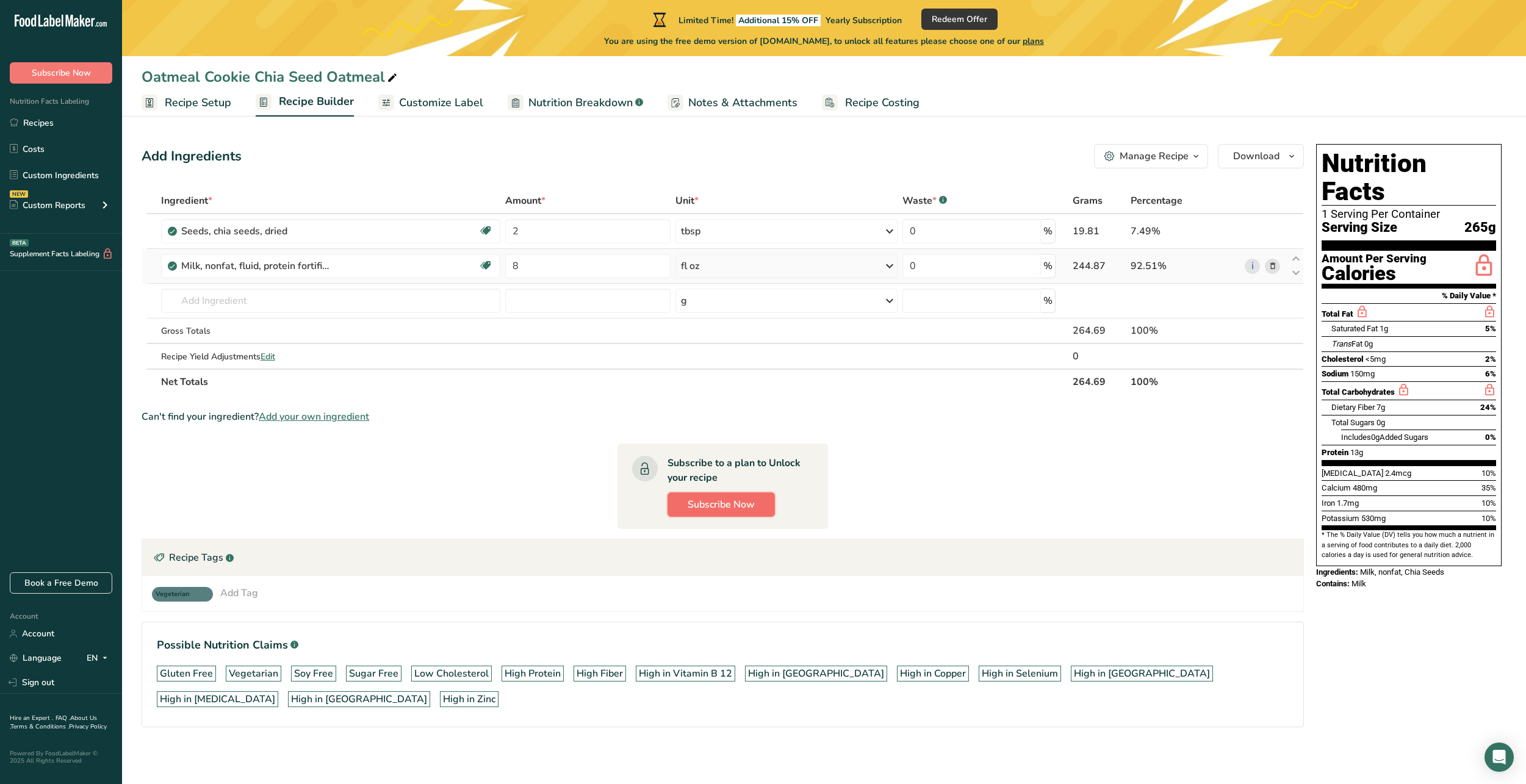
click at [711, 495] on button "Subscribe Now" at bounding box center [721, 505] width 107 height 25
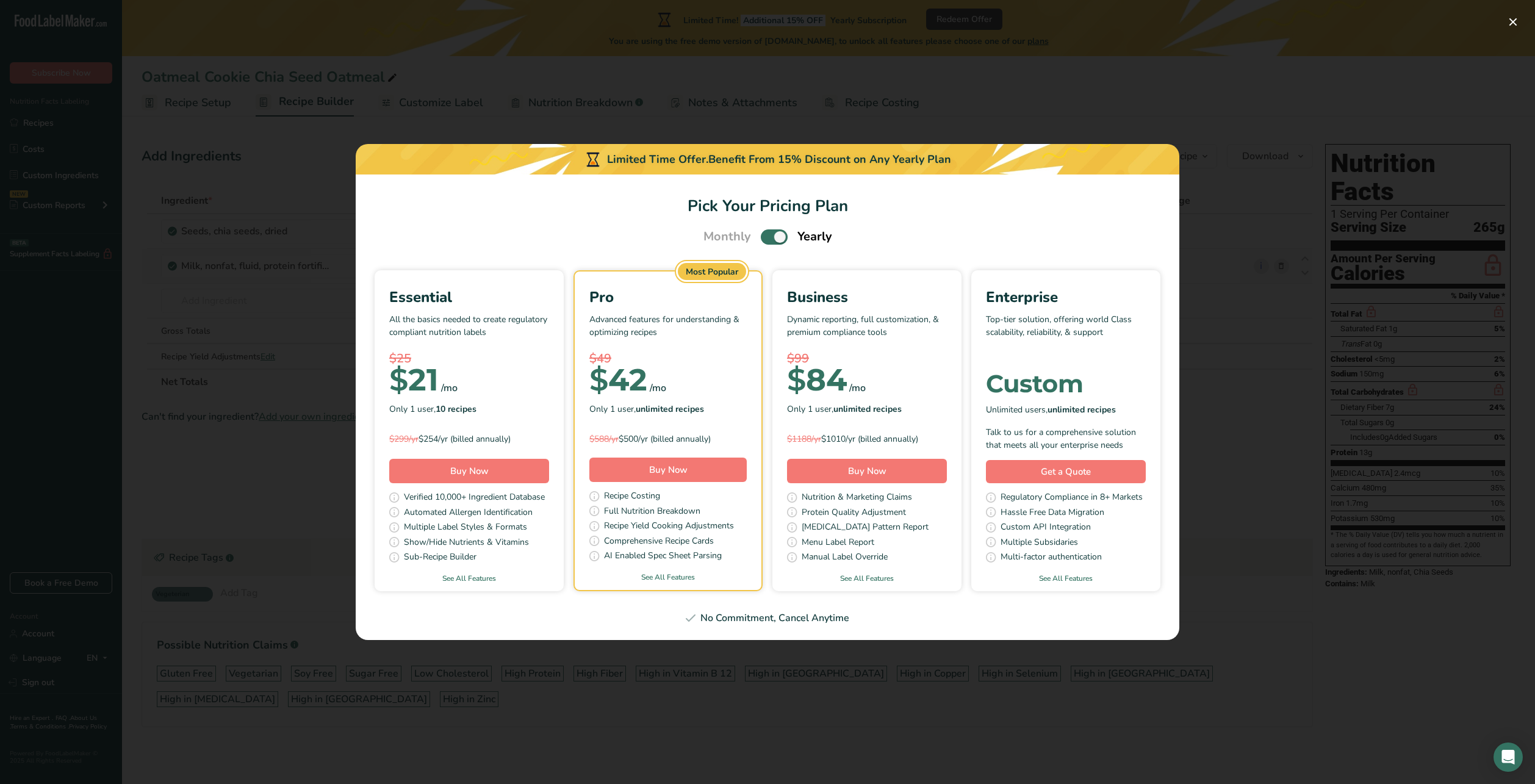
click at [431, 66] on div "Pick Your Pricing Plan Modal" at bounding box center [767, 392] width 1535 height 784
